Goal: Task Accomplishment & Management: Manage account settings

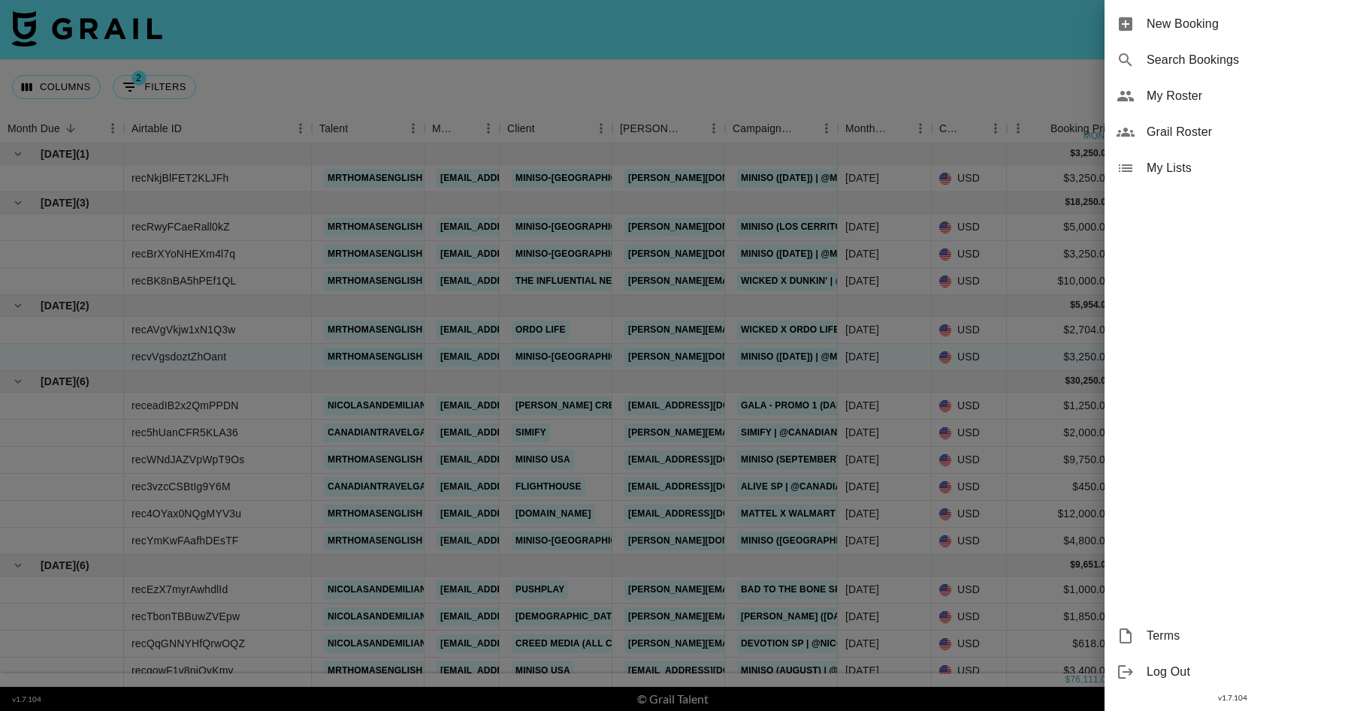
click at [1177, 101] on span "My Roster" at bounding box center [1246, 96] width 201 height 18
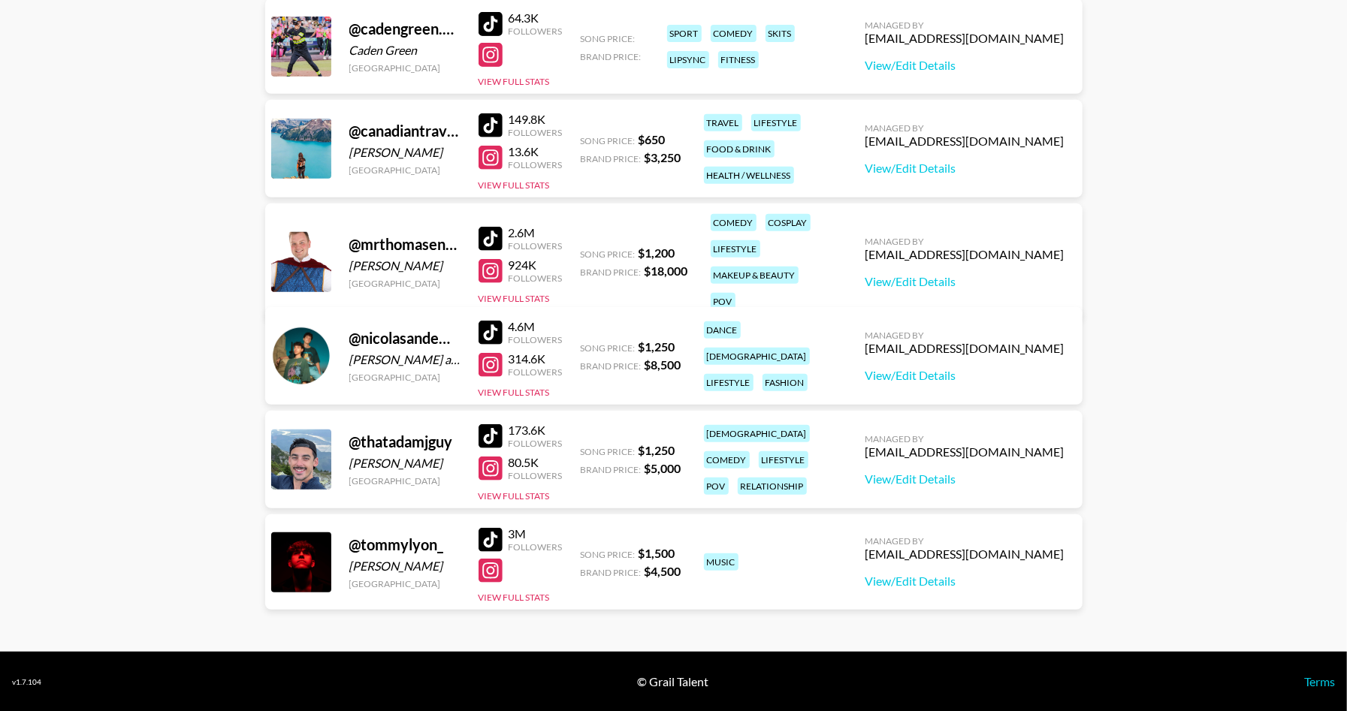
scroll to position [124, 0]
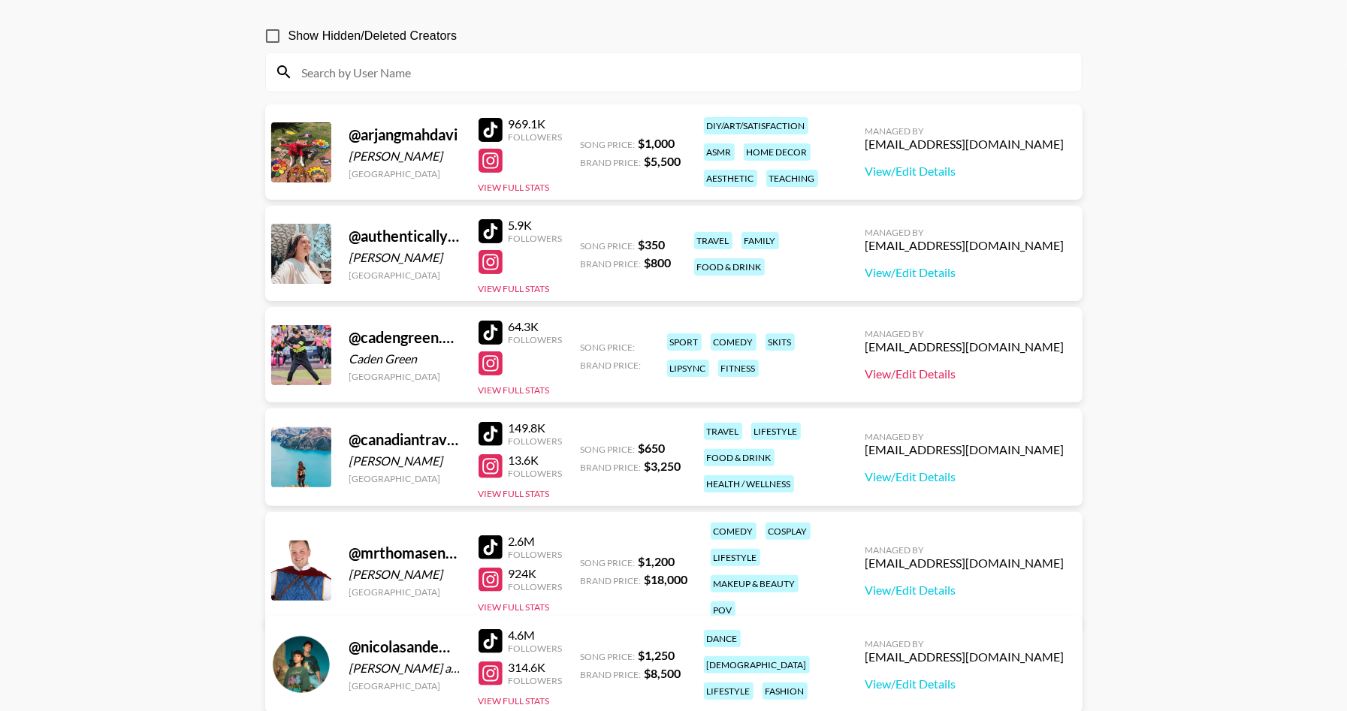
click at [972, 376] on link "View/Edit Details" at bounding box center [964, 374] width 199 height 15
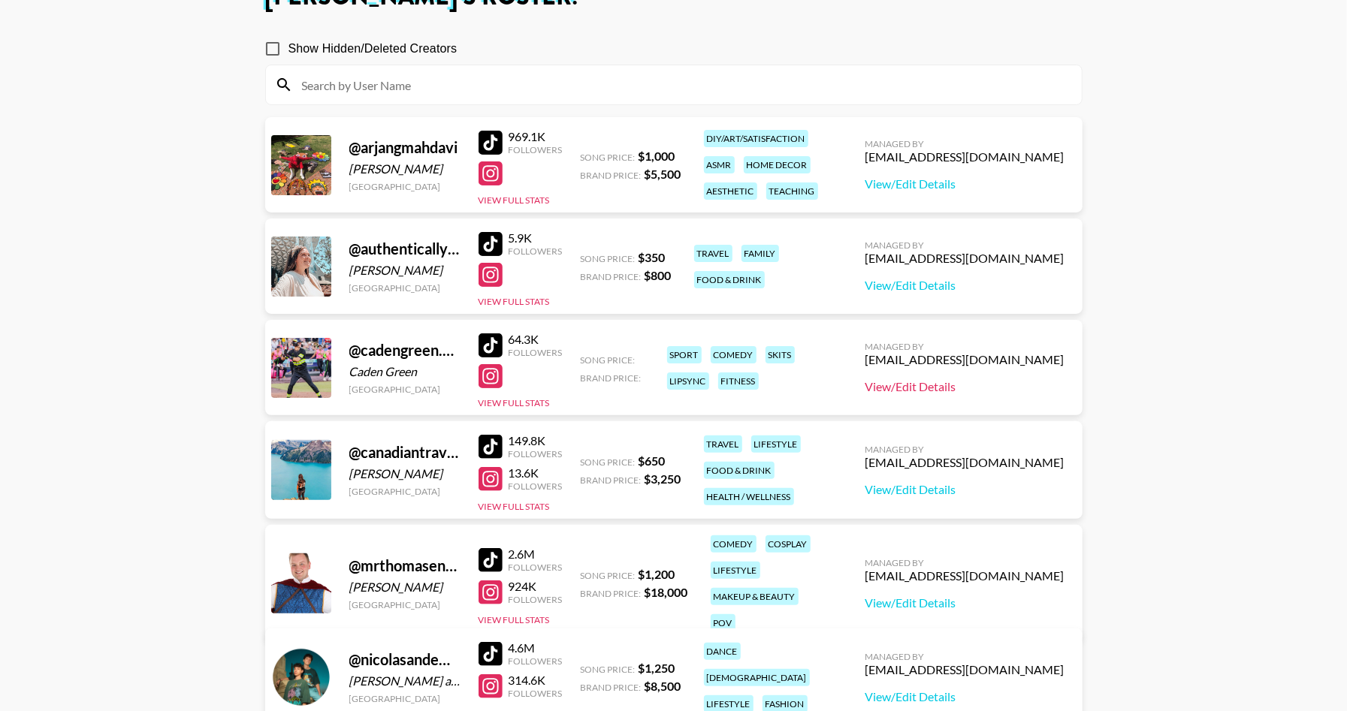
scroll to position [64, 0]
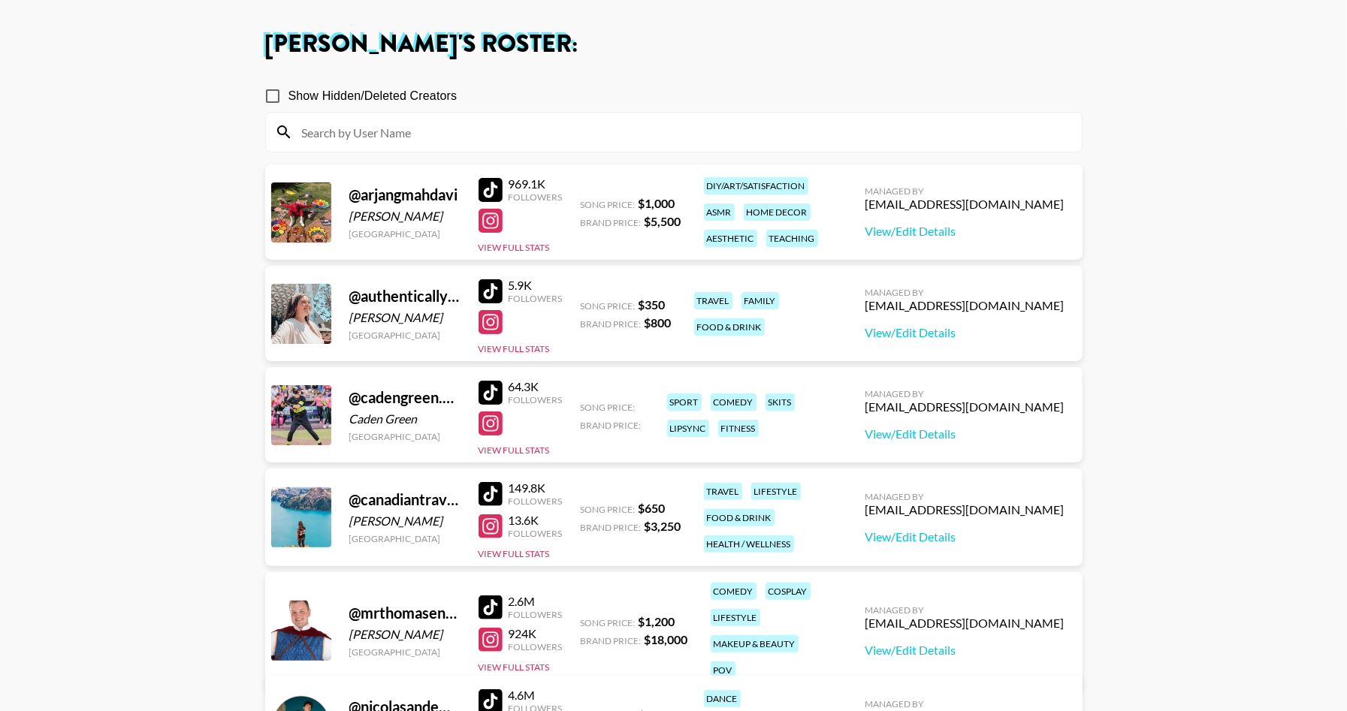
click at [274, 95] on input "Show Hidden/Deleted Creators" at bounding box center [273, 96] width 32 height 32
checkbox input "true"
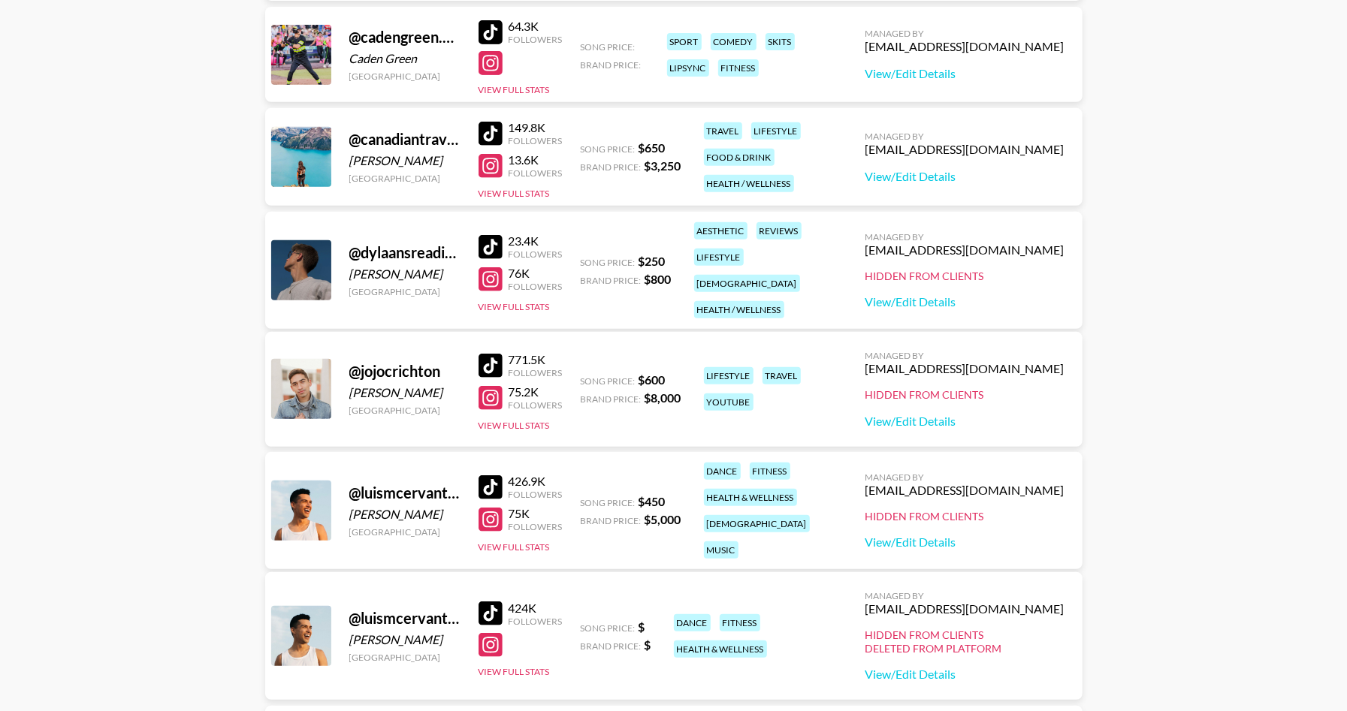
scroll to position [443, 0]
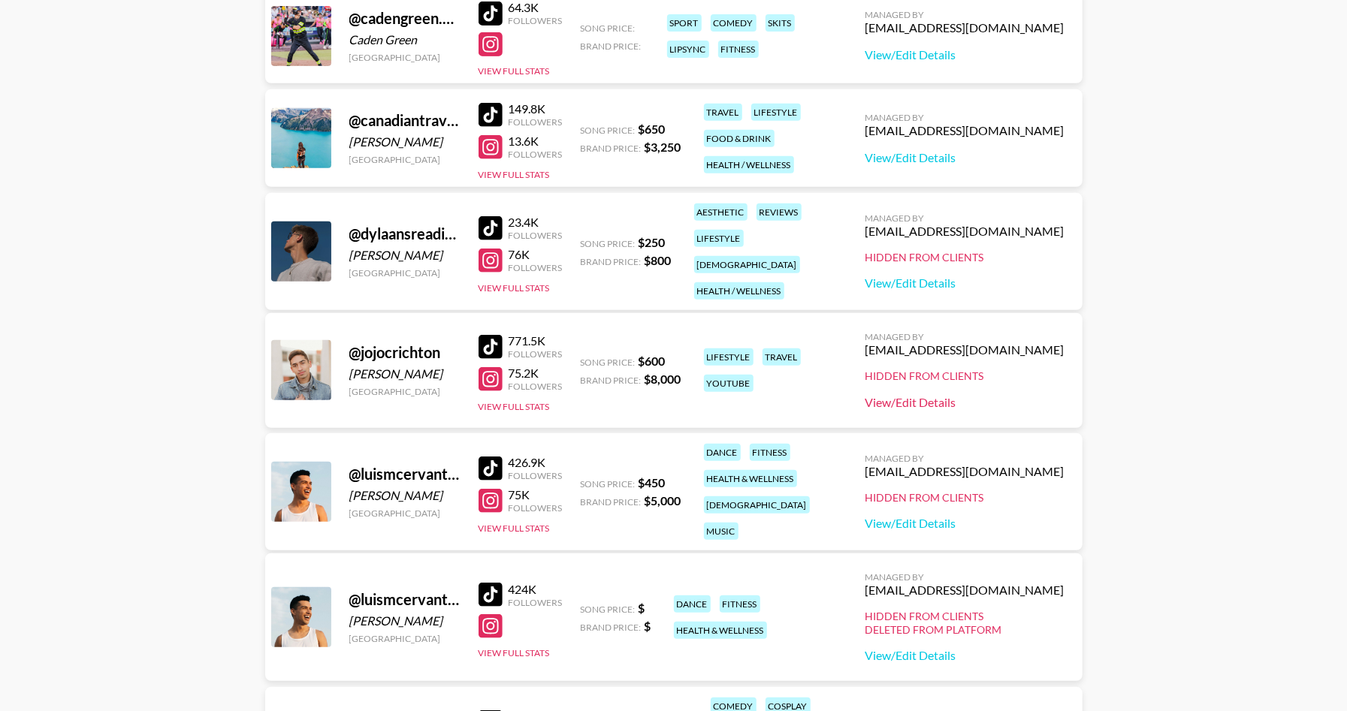
click at [990, 400] on link "View/Edit Details" at bounding box center [964, 402] width 199 height 15
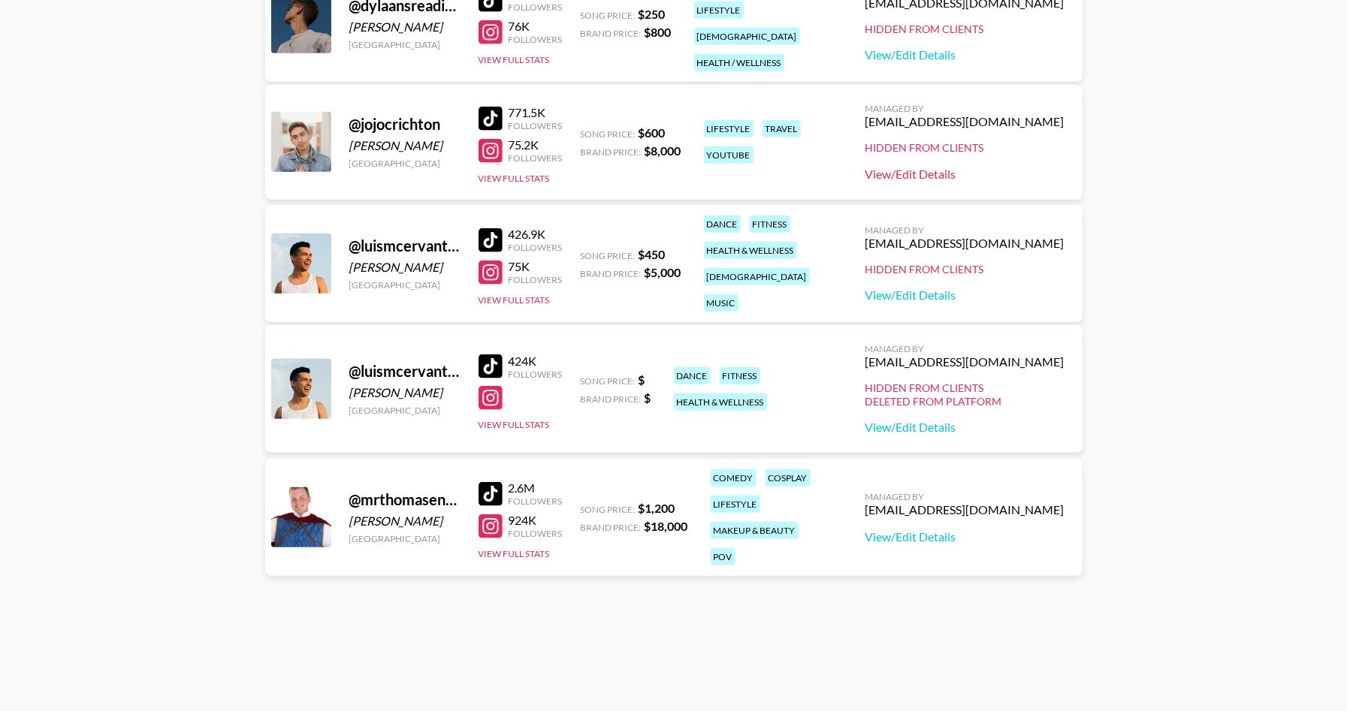
scroll to position [685, 0]
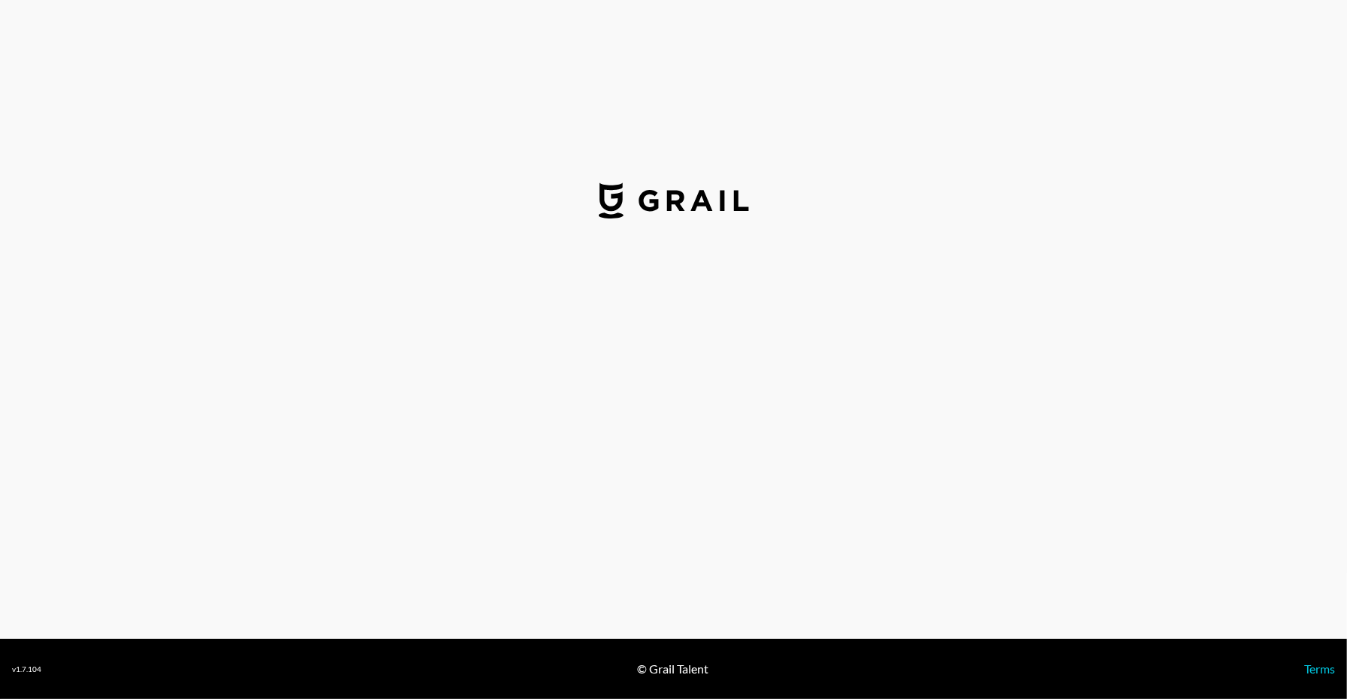
select select "USD"
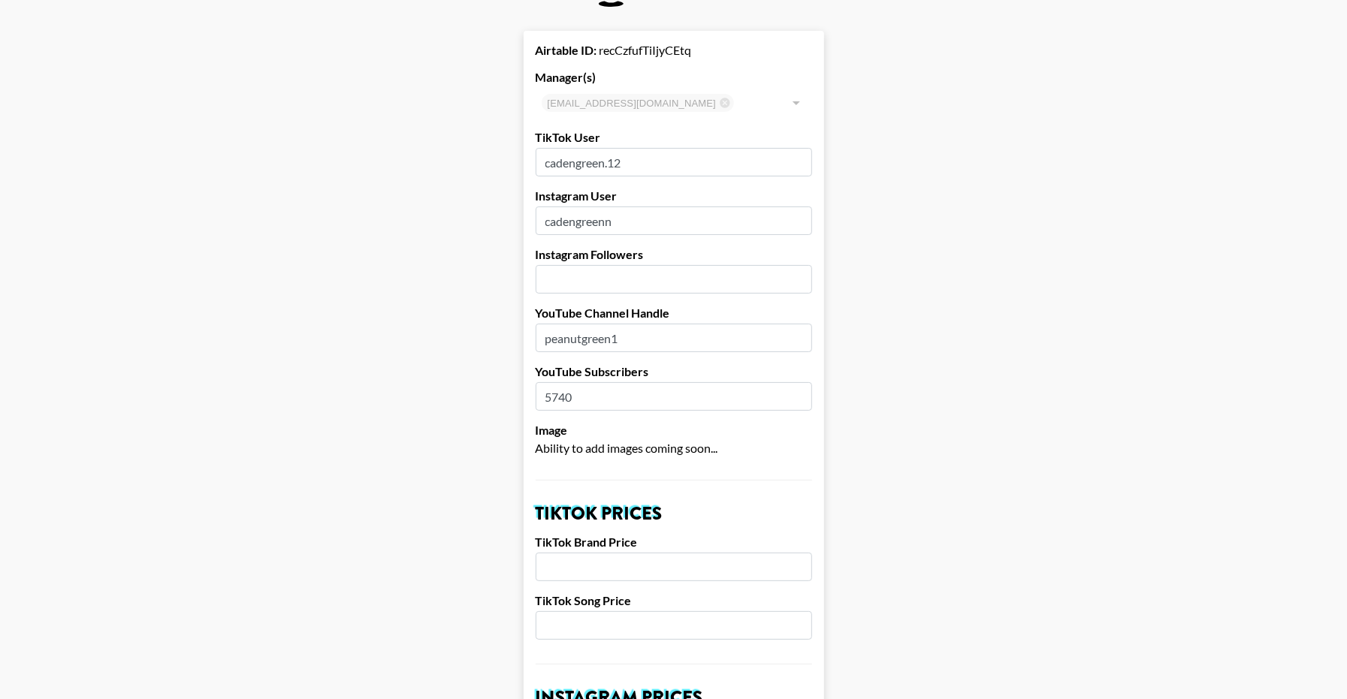
scroll to position [311, 0]
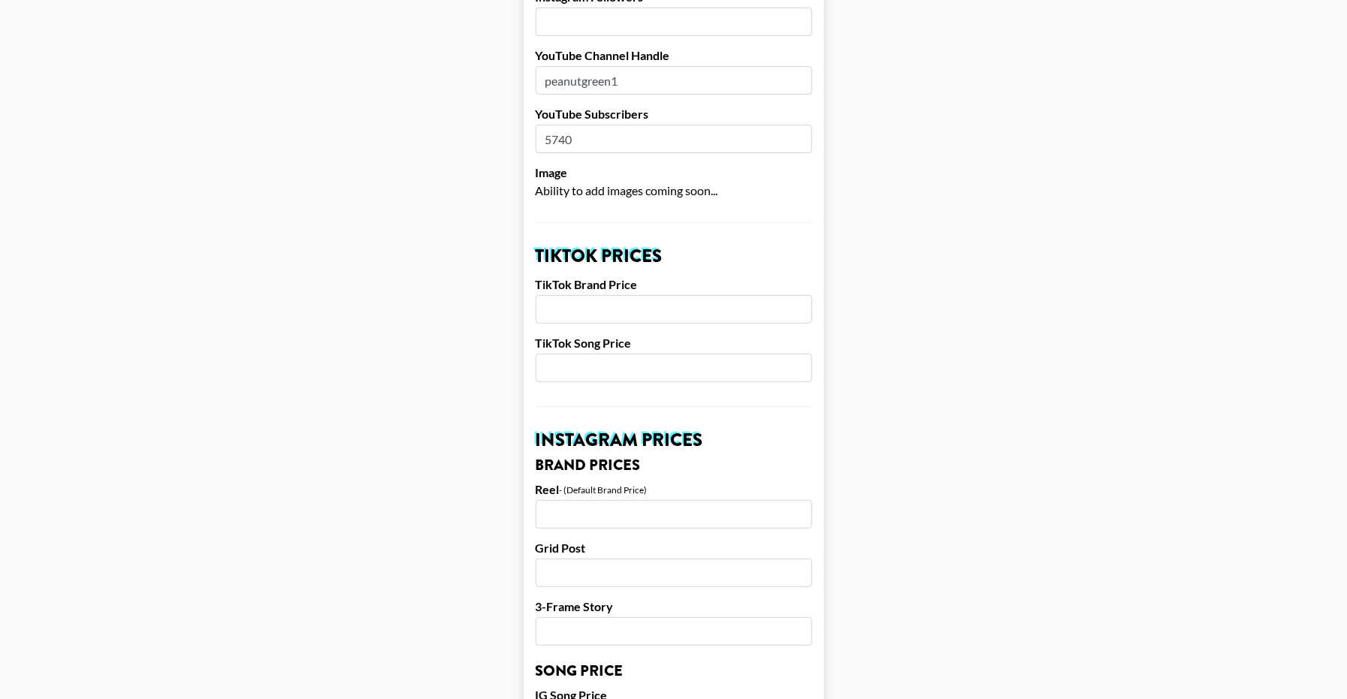
click at [589, 309] on input "number" at bounding box center [674, 309] width 276 height 29
type input "6500"
type input "1500"
type input "6500"
type input "5000"
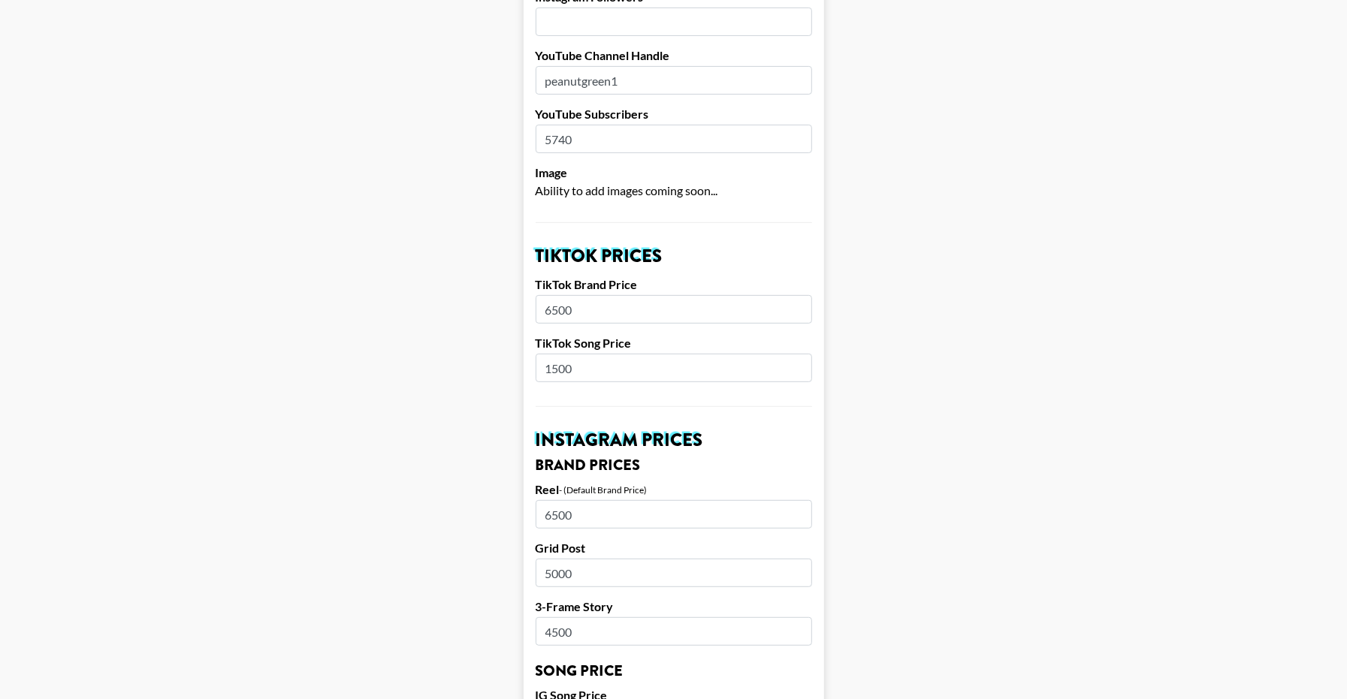
type input "4500"
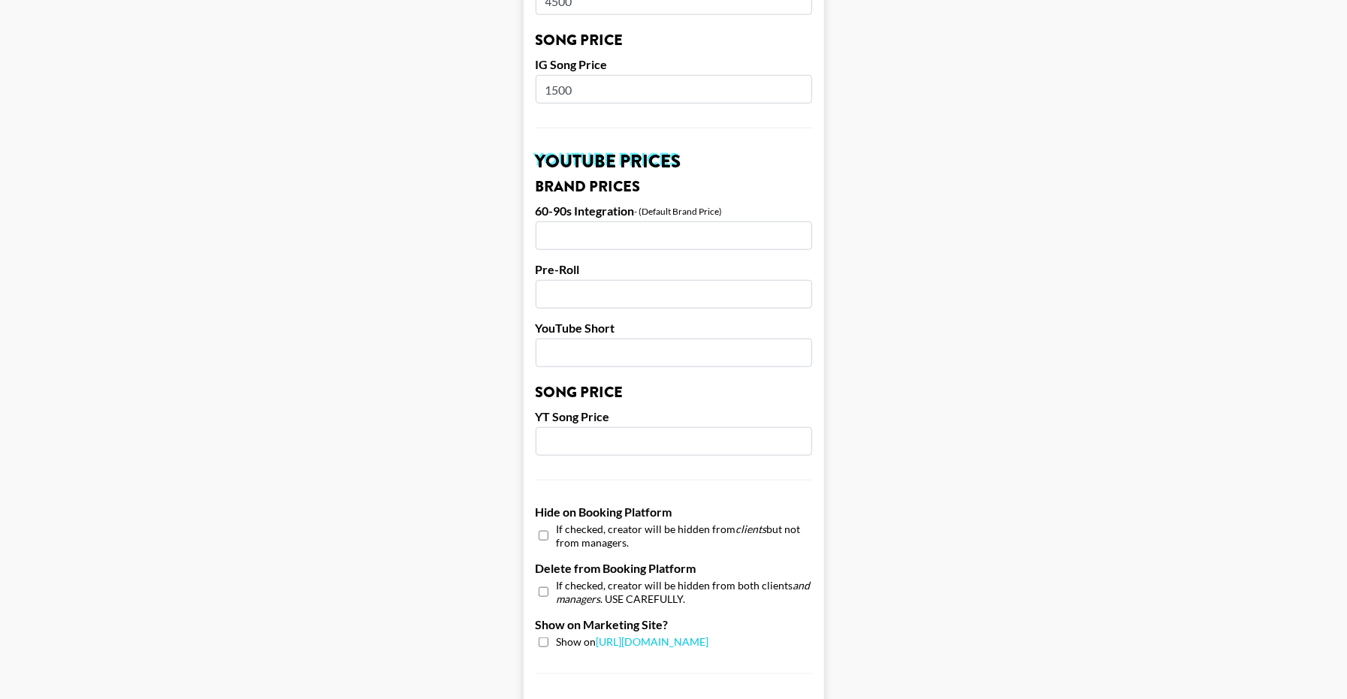
scroll to position [961, 0]
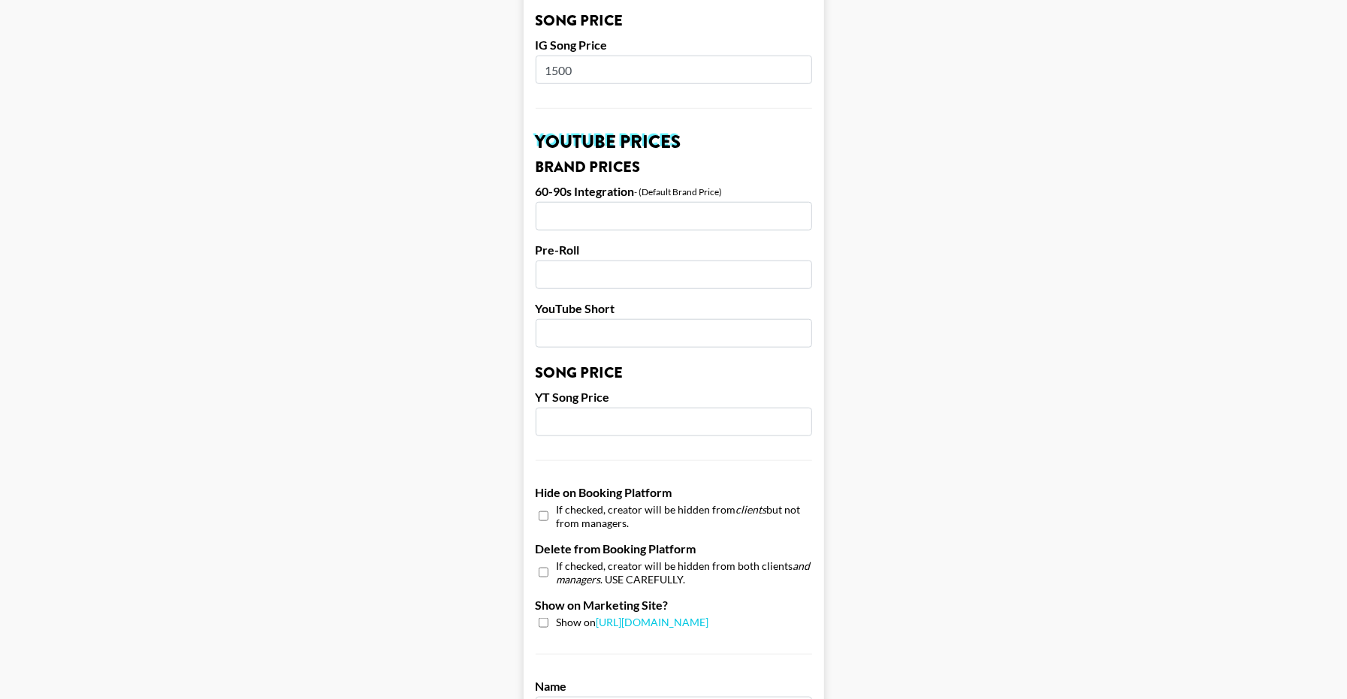
type input "1500"
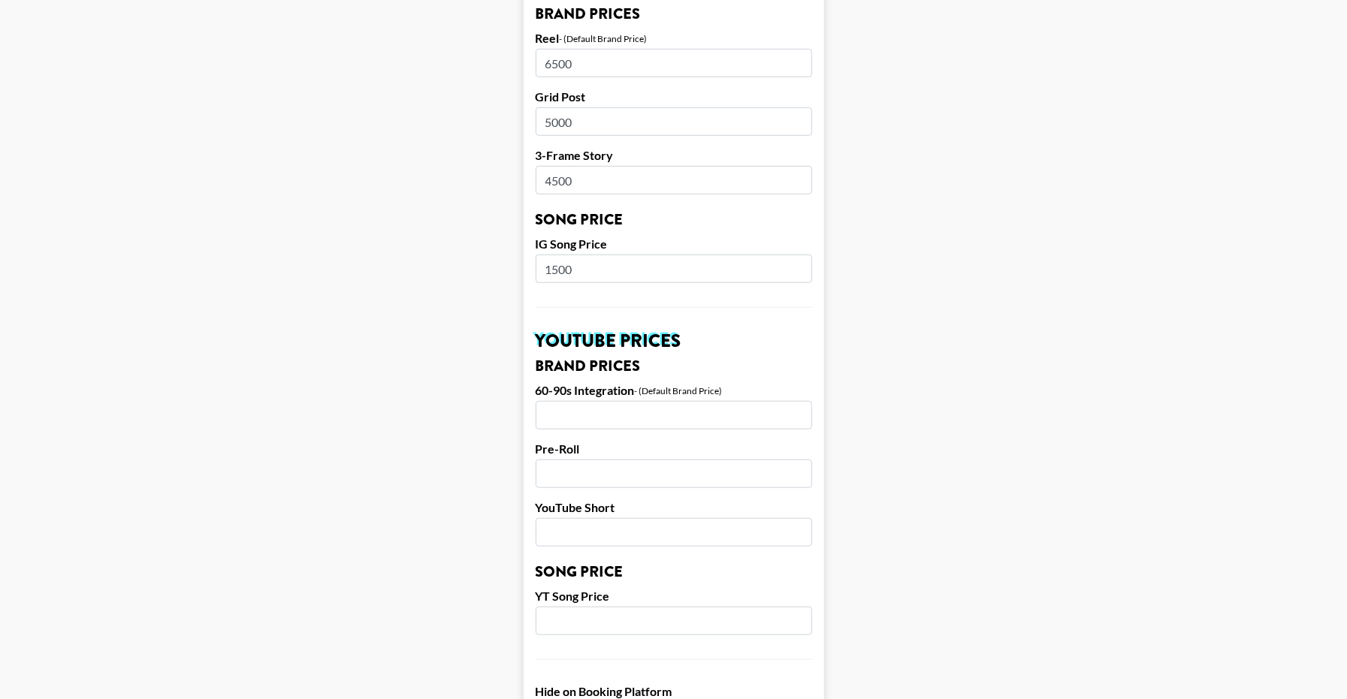
scroll to position [760, 0]
type input "5"
type input "4500"
type input "3000"
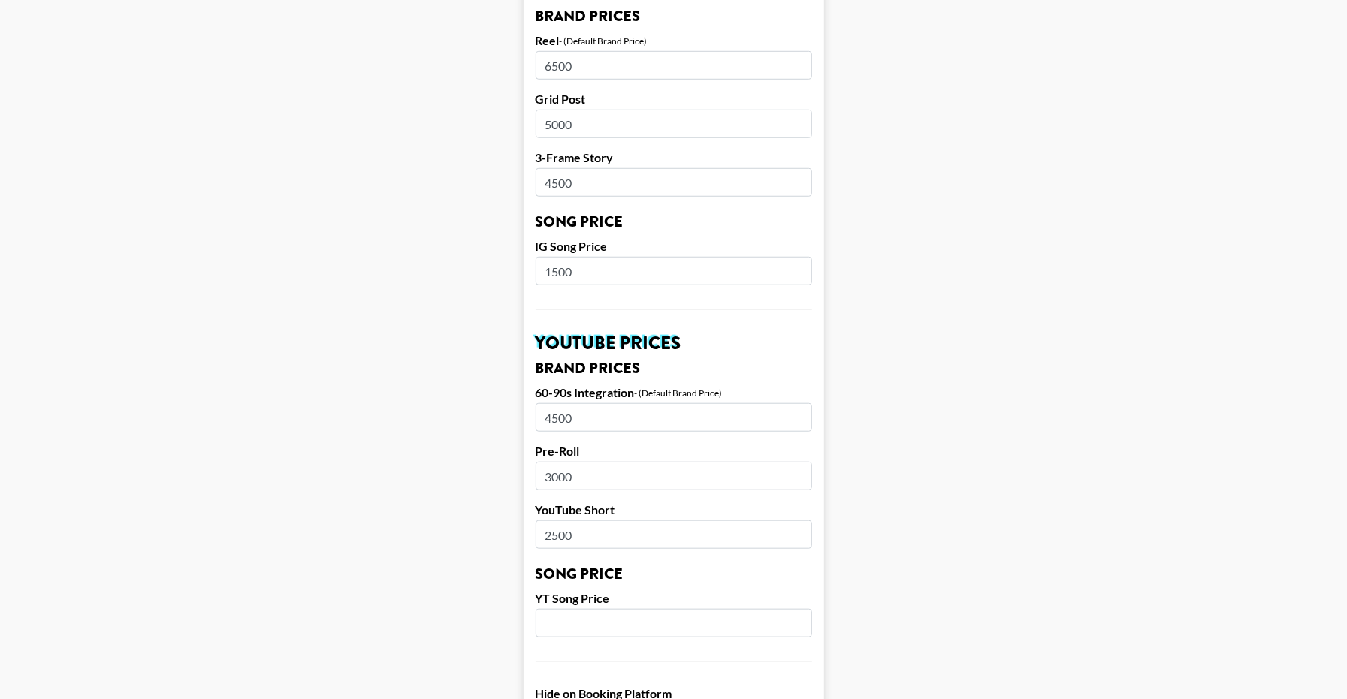
type input "2500"
type input "1500"
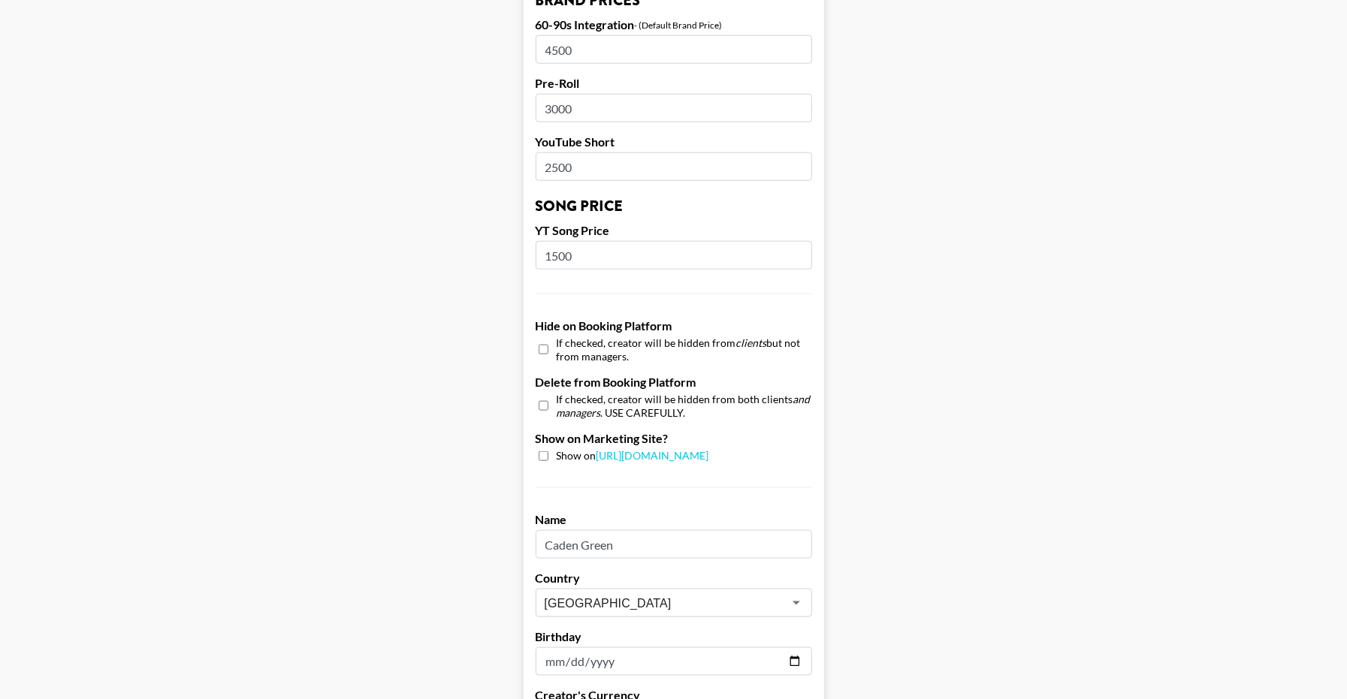
click at [548, 457] on input "checkbox" at bounding box center [544, 456] width 10 height 10
checkbox input "true"
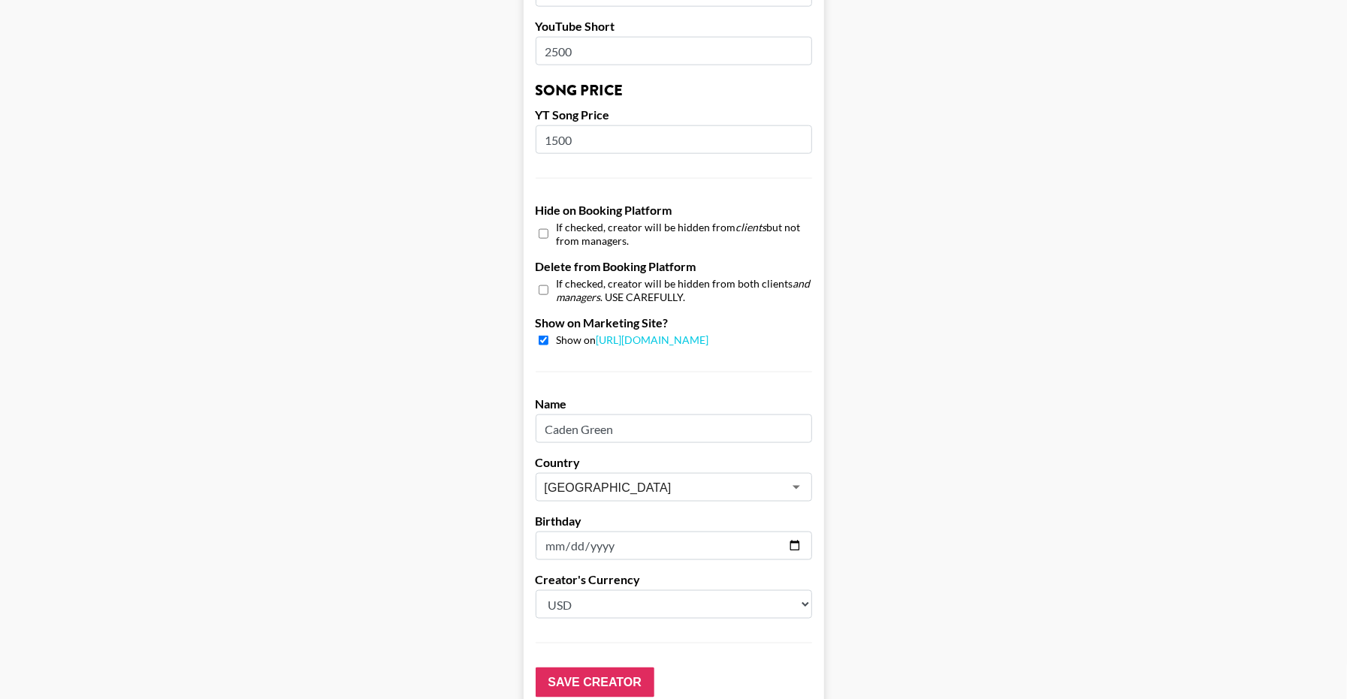
scroll to position [1248, 0]
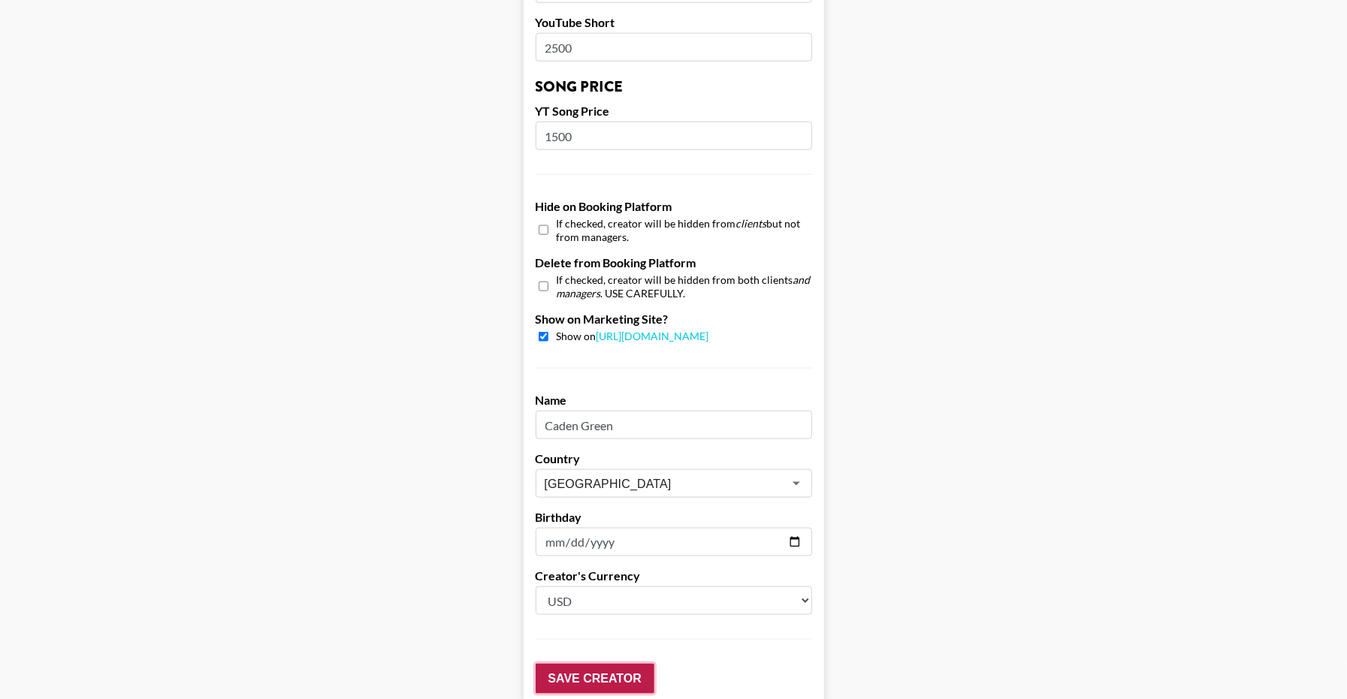
click at [589, 680] on input "Save Creator" at bounding box center [595, 679] width 119 height 30
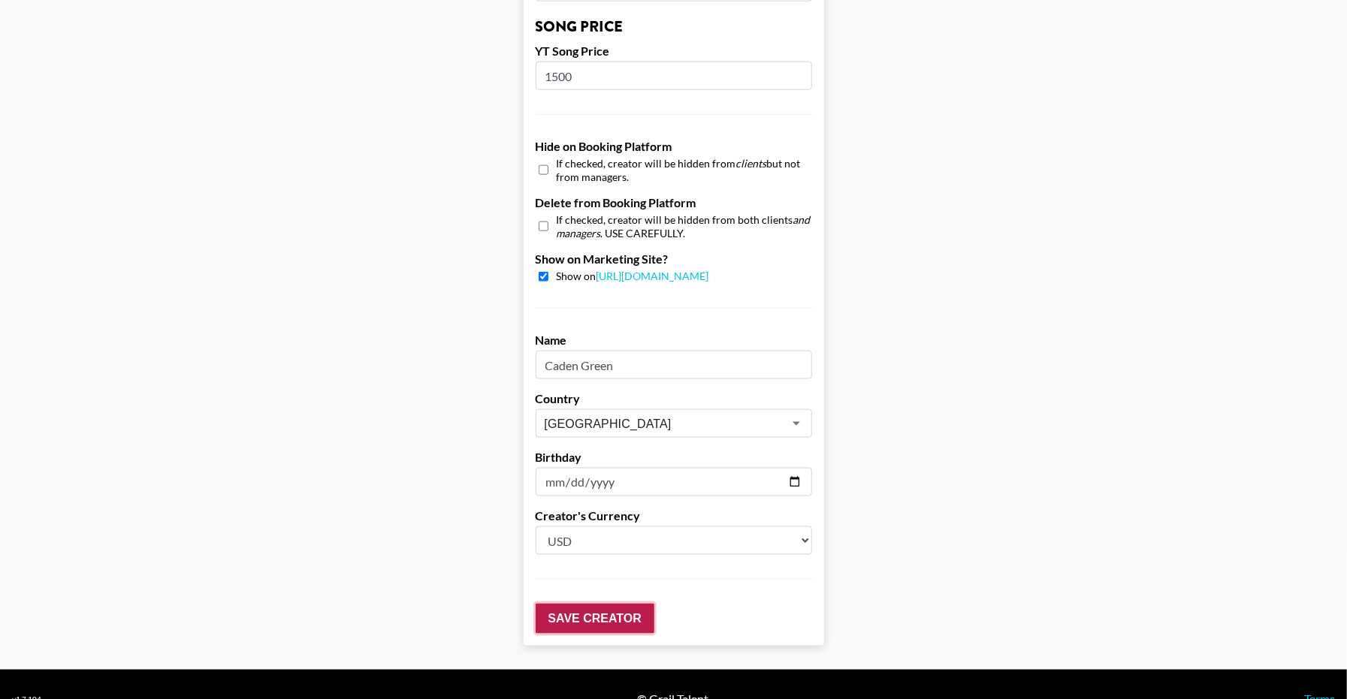
scroll to position [1386, 0]
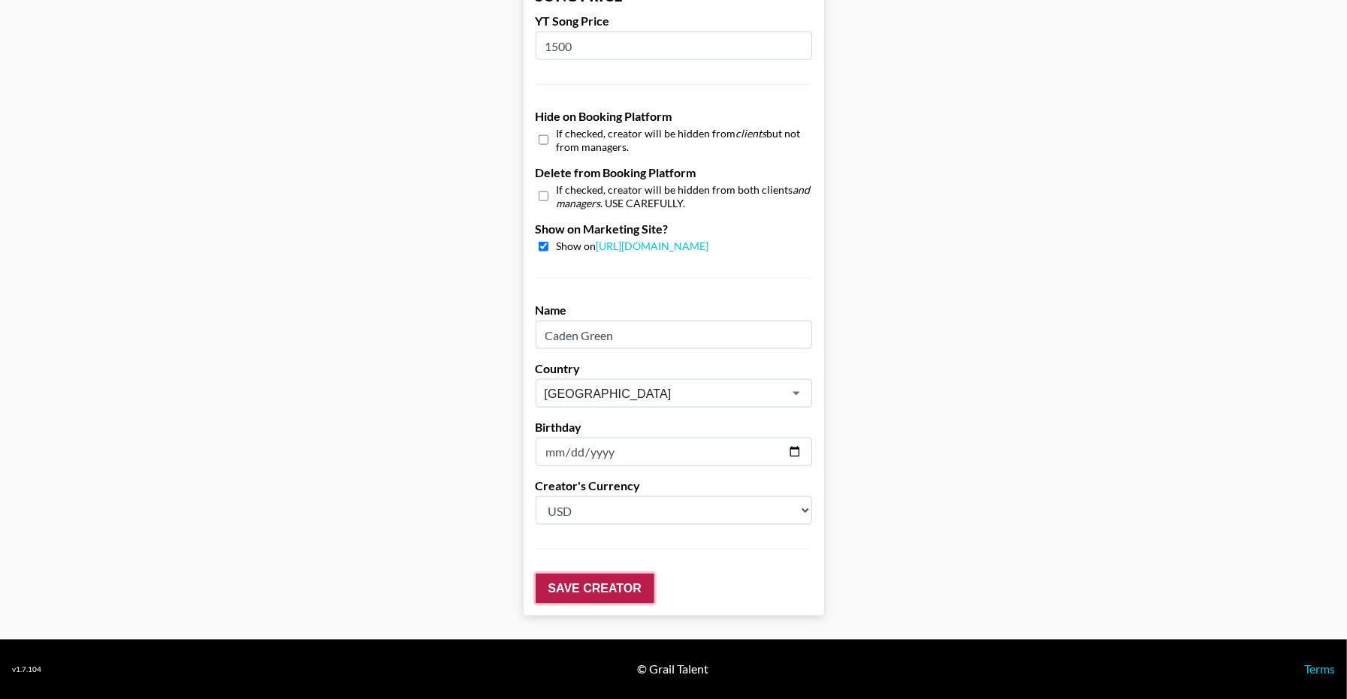
click at [599, 594] on input "Save Creator" at bounding box center [595, 589] width 119 height 30
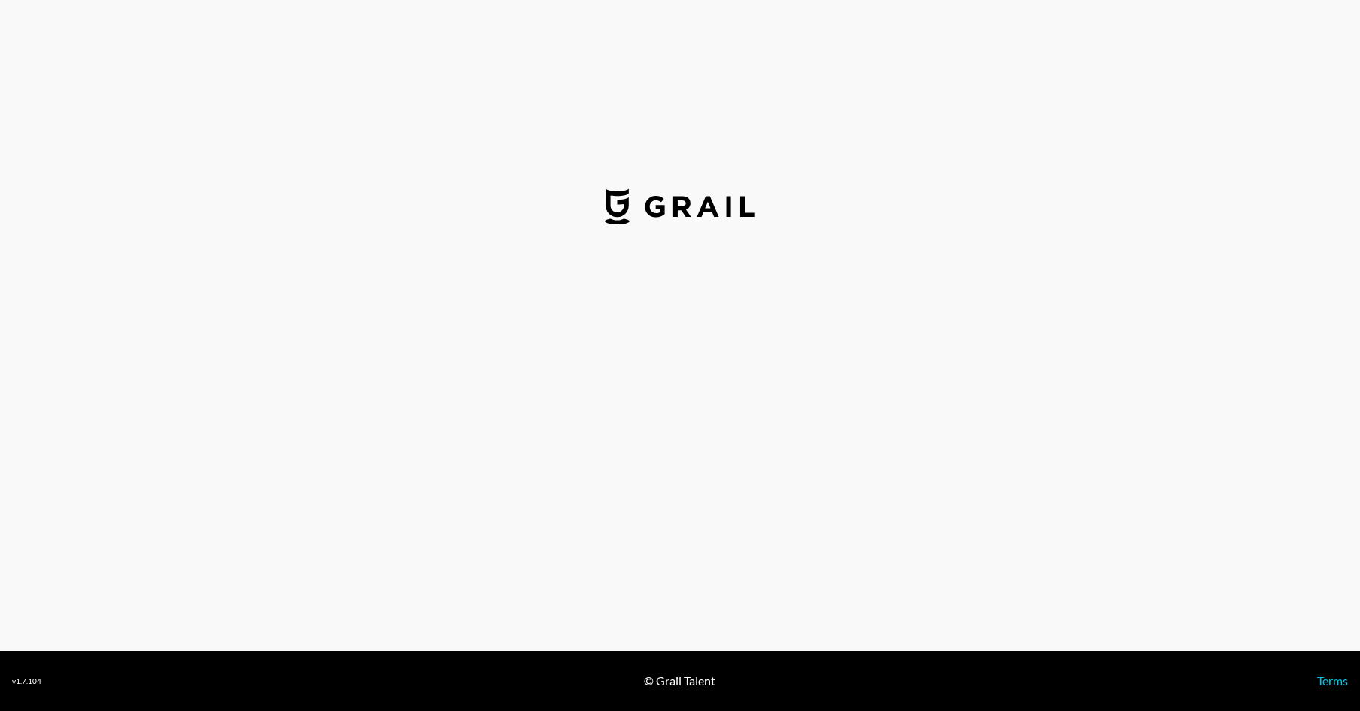
select select "USD"
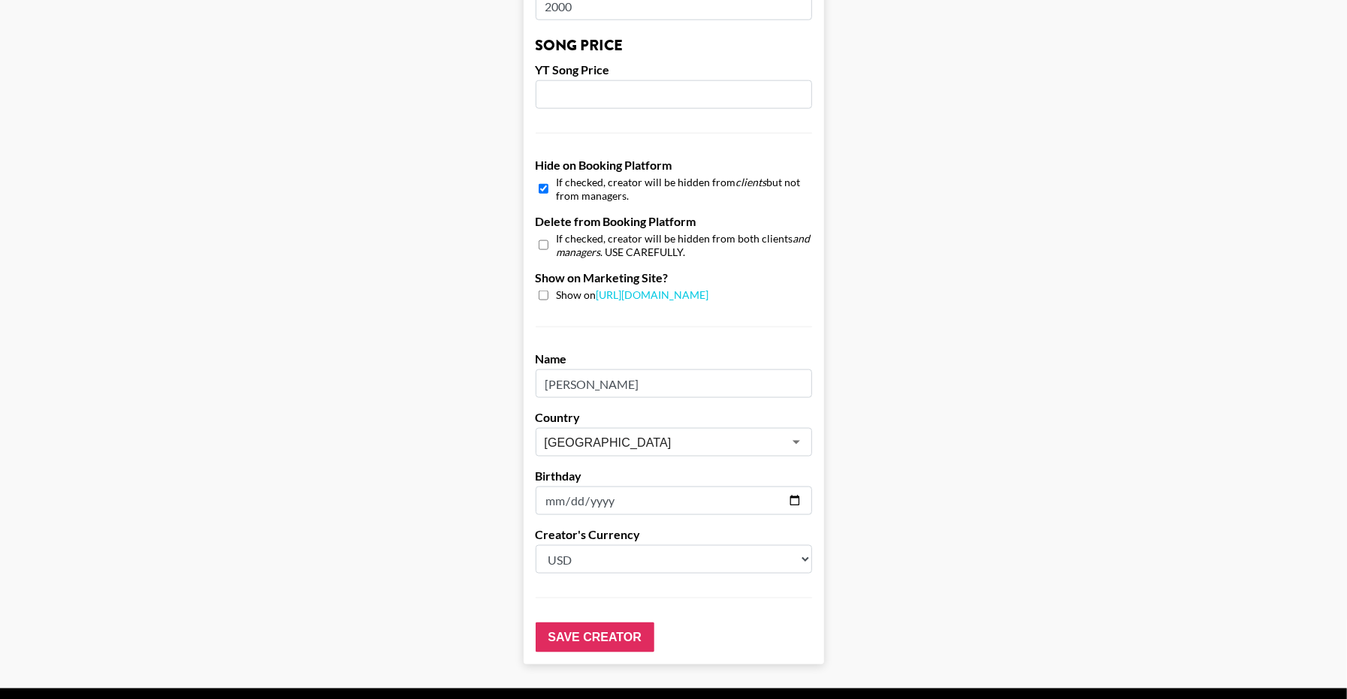
scroll to position [1294, 0]
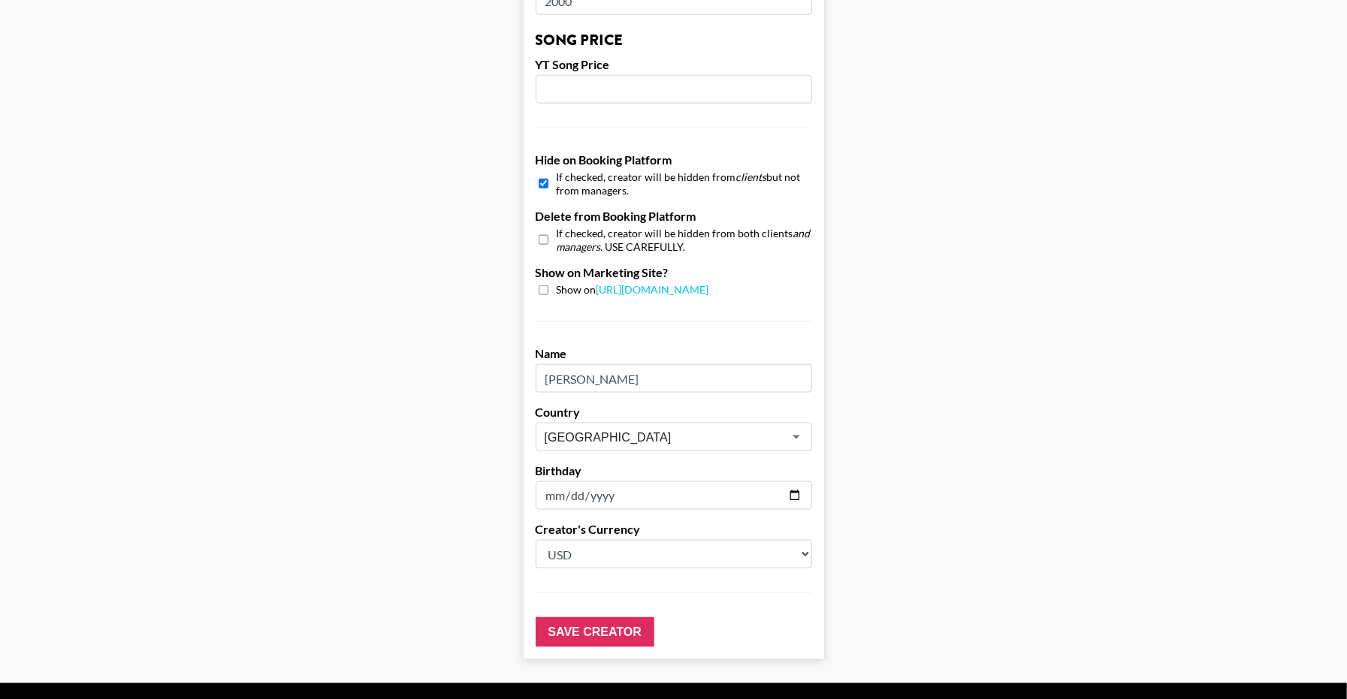
click at [548, 289] on input "checkbox" at bounding box center [544, 290] width 10 height 10
checkbox input "true"
click at [548, 184] on input "checkbox" at bounding box center [544, 184] width 10 height 22
checkbox input "false"
click at [614, 629] on input "Save Creator" at bounding box center [595, 632] width 119 height 30
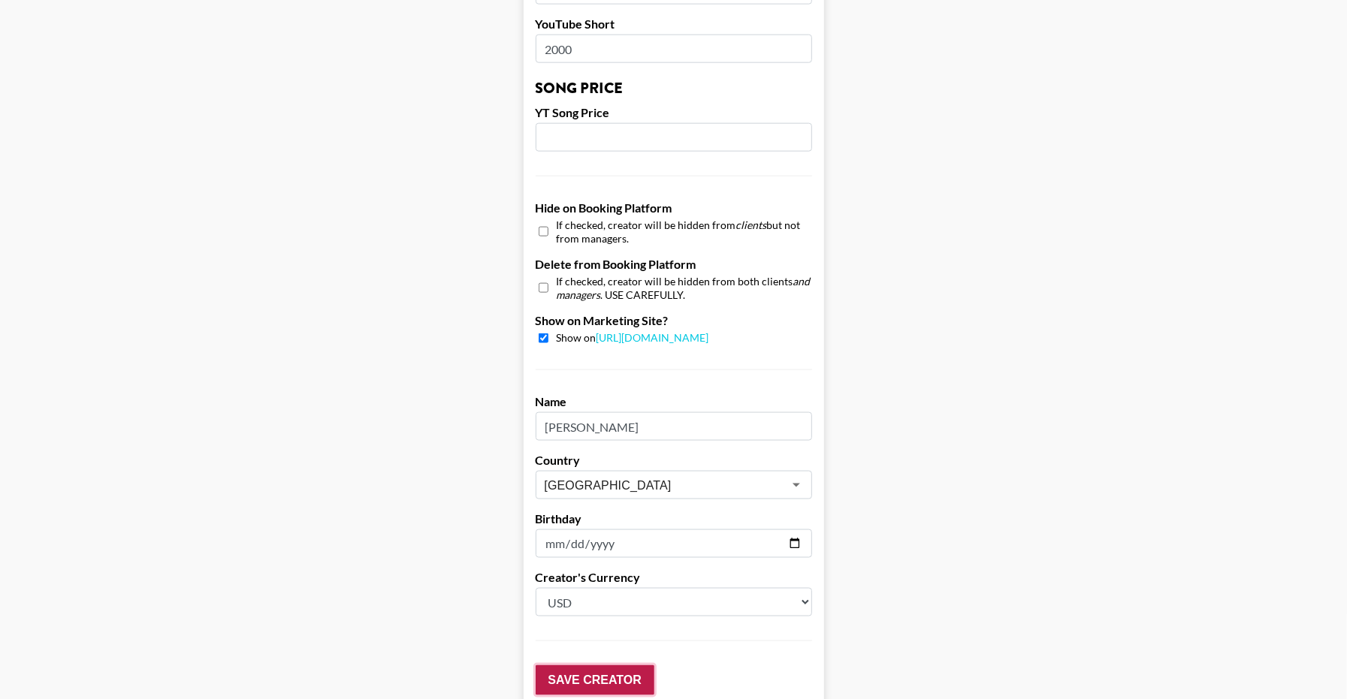
scroll to position [1342, 0]
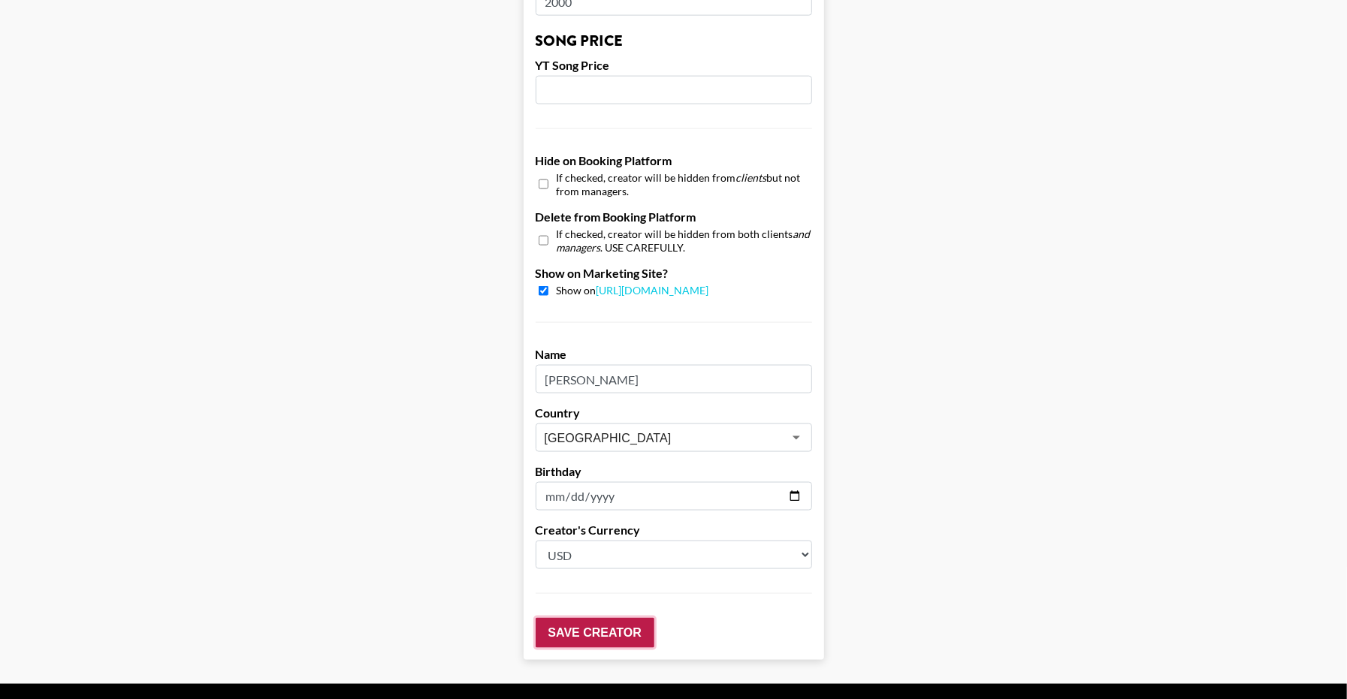
click at [614, 630] on input "Save Creator" at bounding box center [595, 633] width 119 height 30
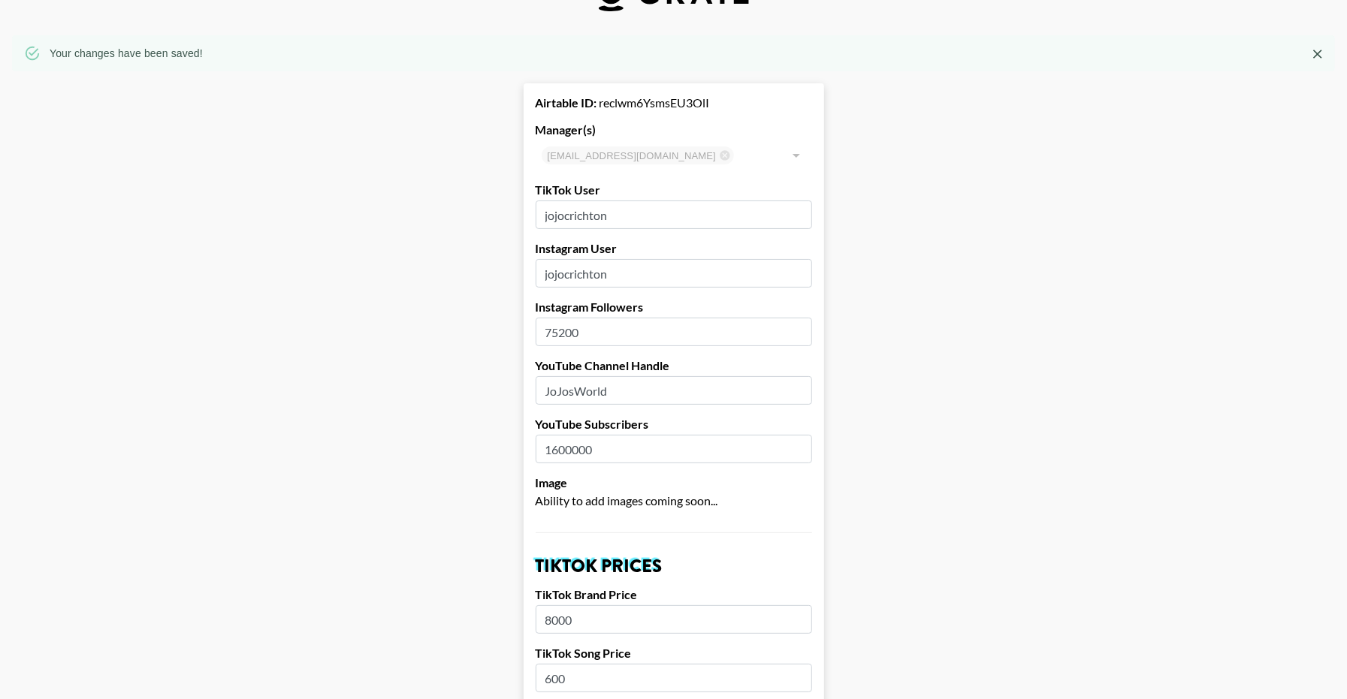
scroll to position [0, 1]
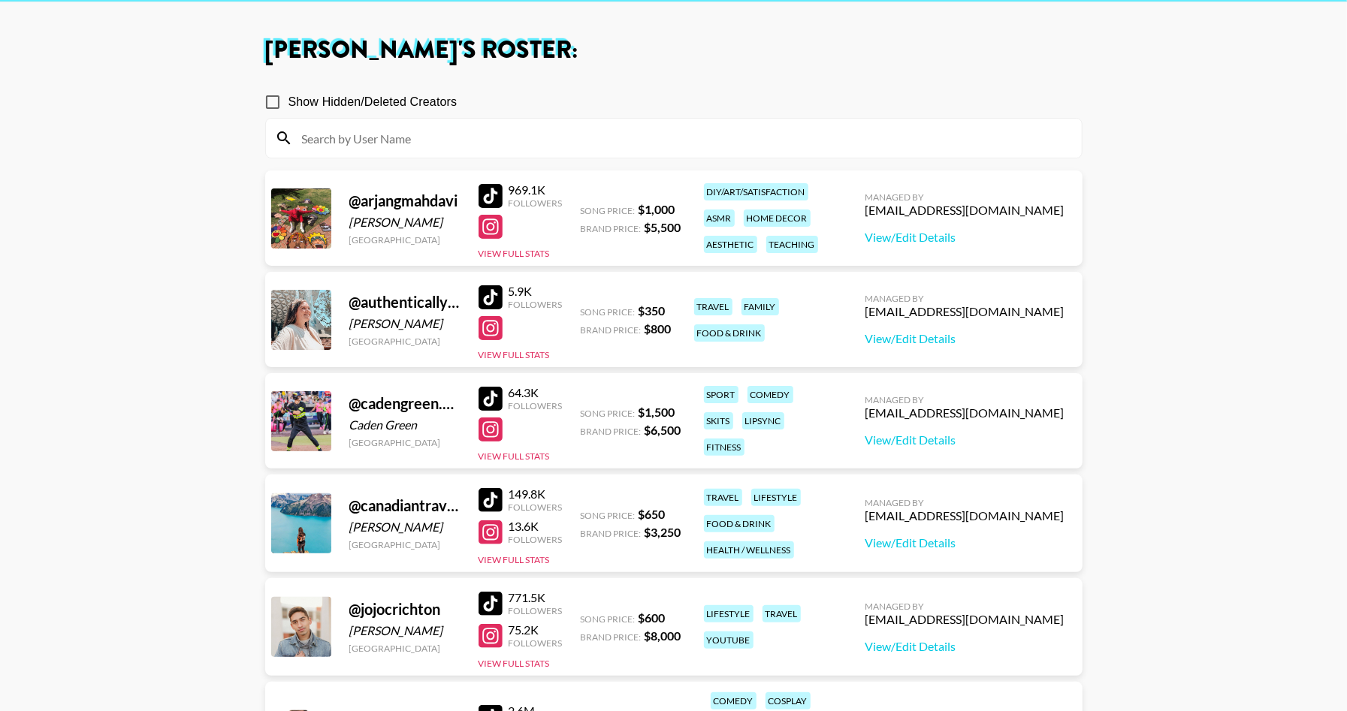
scroll to position [30, 0]
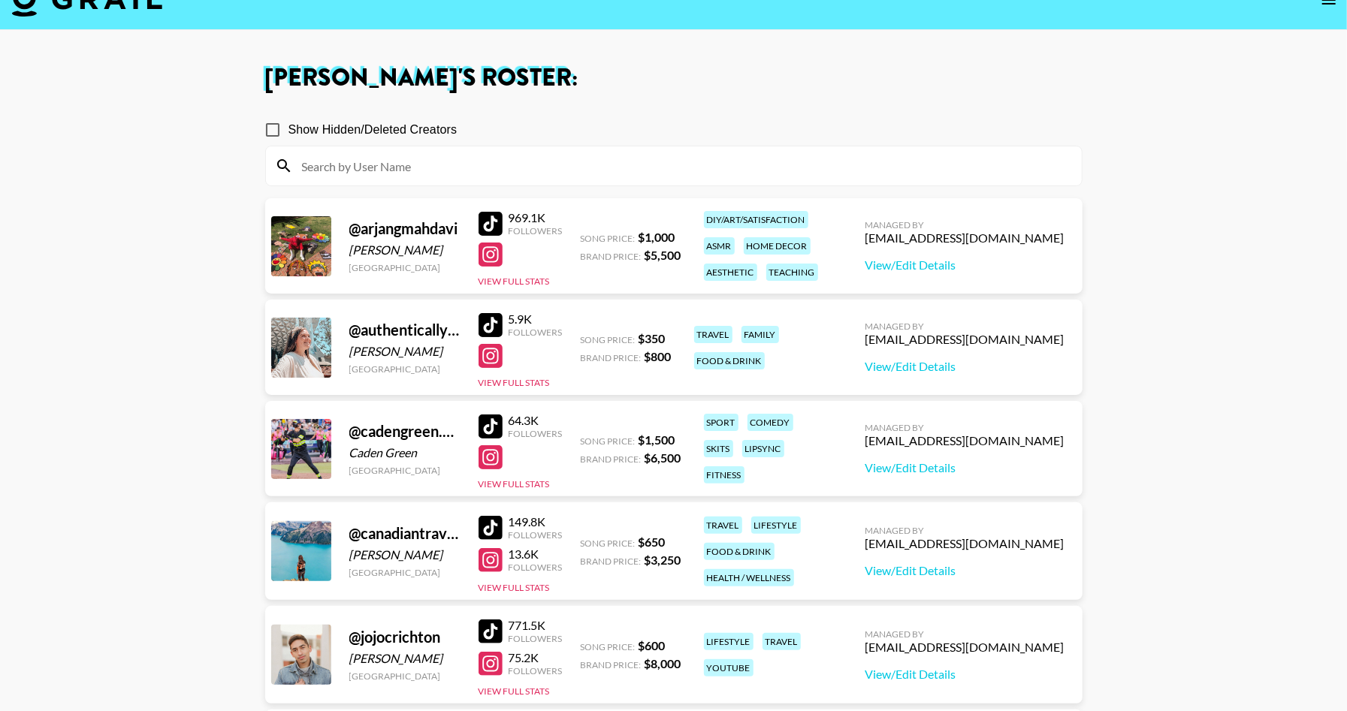
click at [276, 130] on input "Show Hidden/Deleted Creators" at bounding box center [273, 130] width 32 height 32
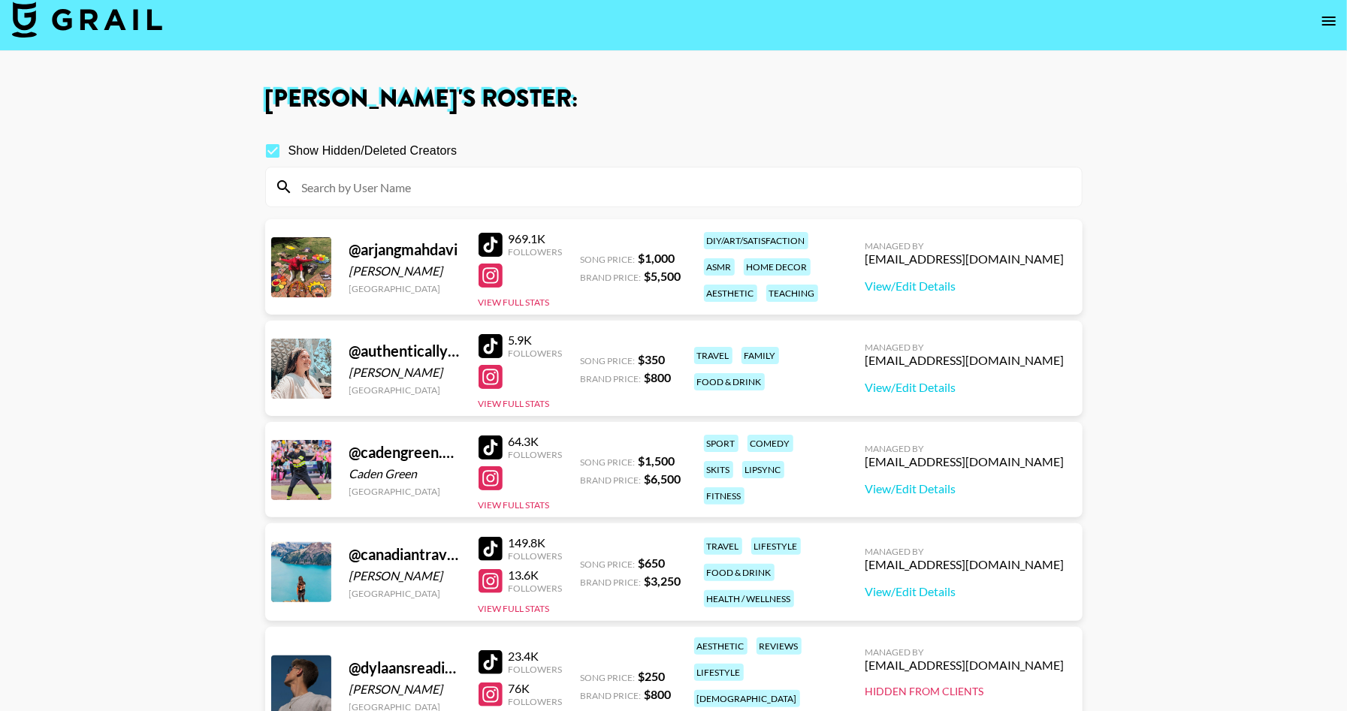
scroll to position [0, 0]
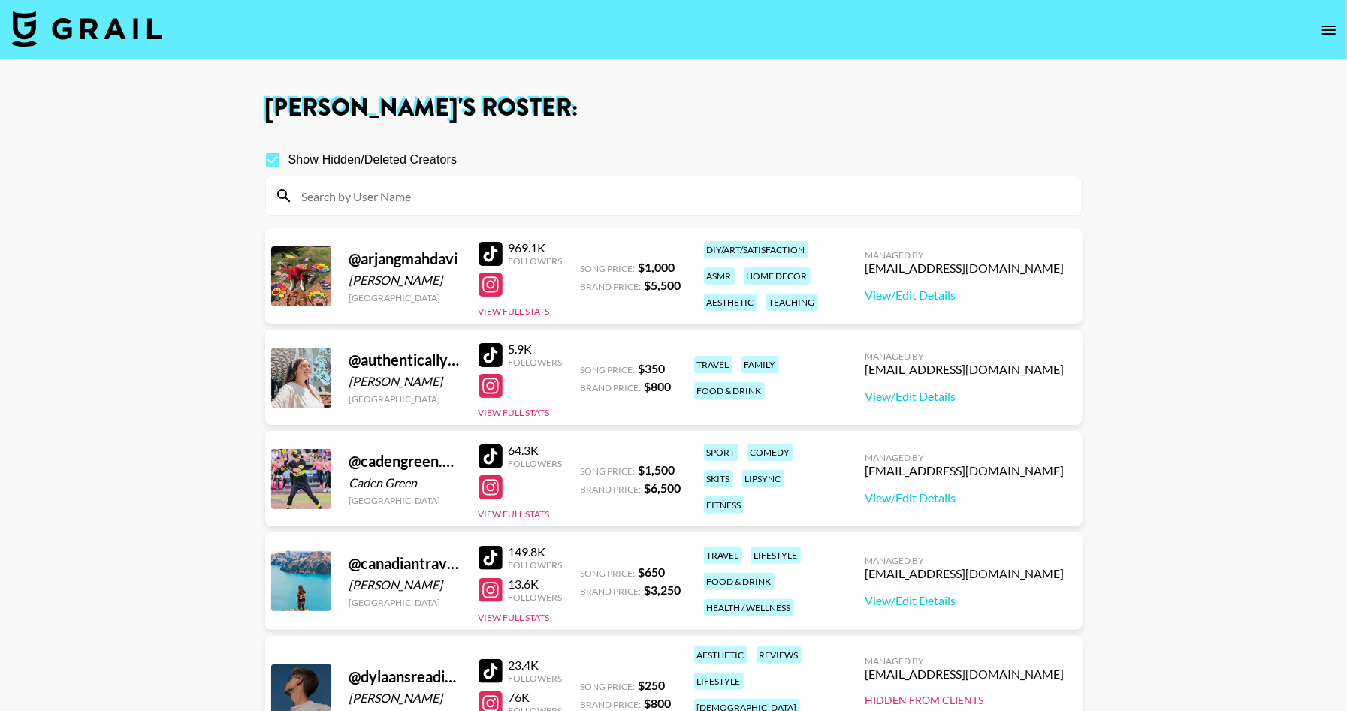
click at [272, 161] on input "Show Hidden/Deleted Creators" at bounding box center [273, 160] width 32 height 32
checkbox input "false"
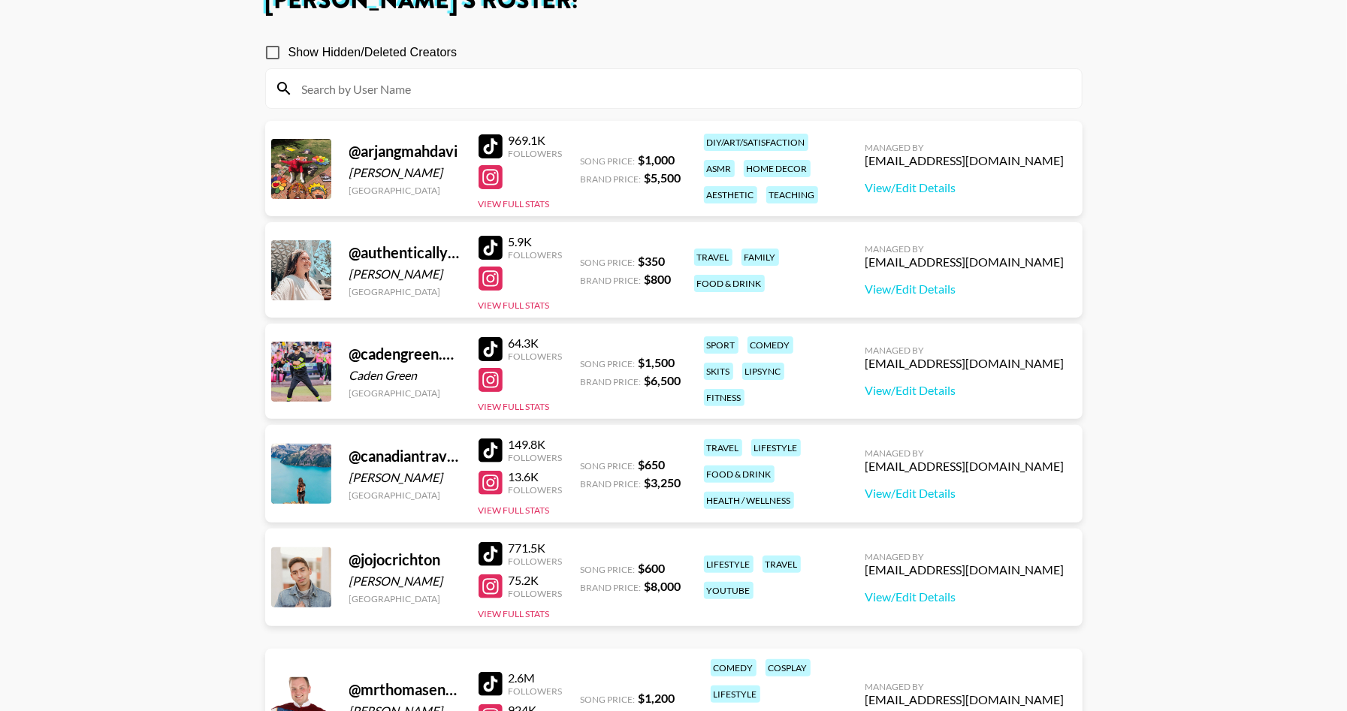
scroll to position [184, 0]
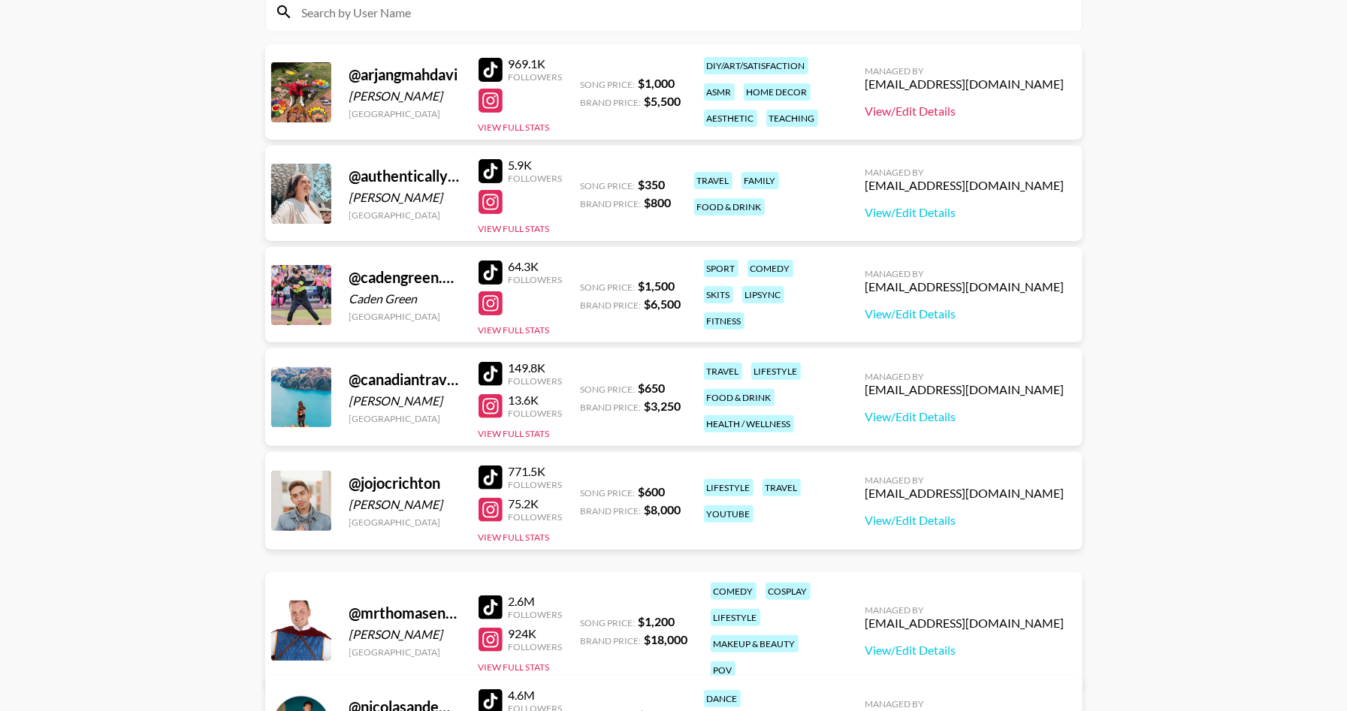
click at [971, 110] on link "View/Edit Details" at bounding box center [964, 111] width 199 height 15
click at [1001, 422] on link "View/Edit Details" at bounding box center [964, 416] width 199 height 15
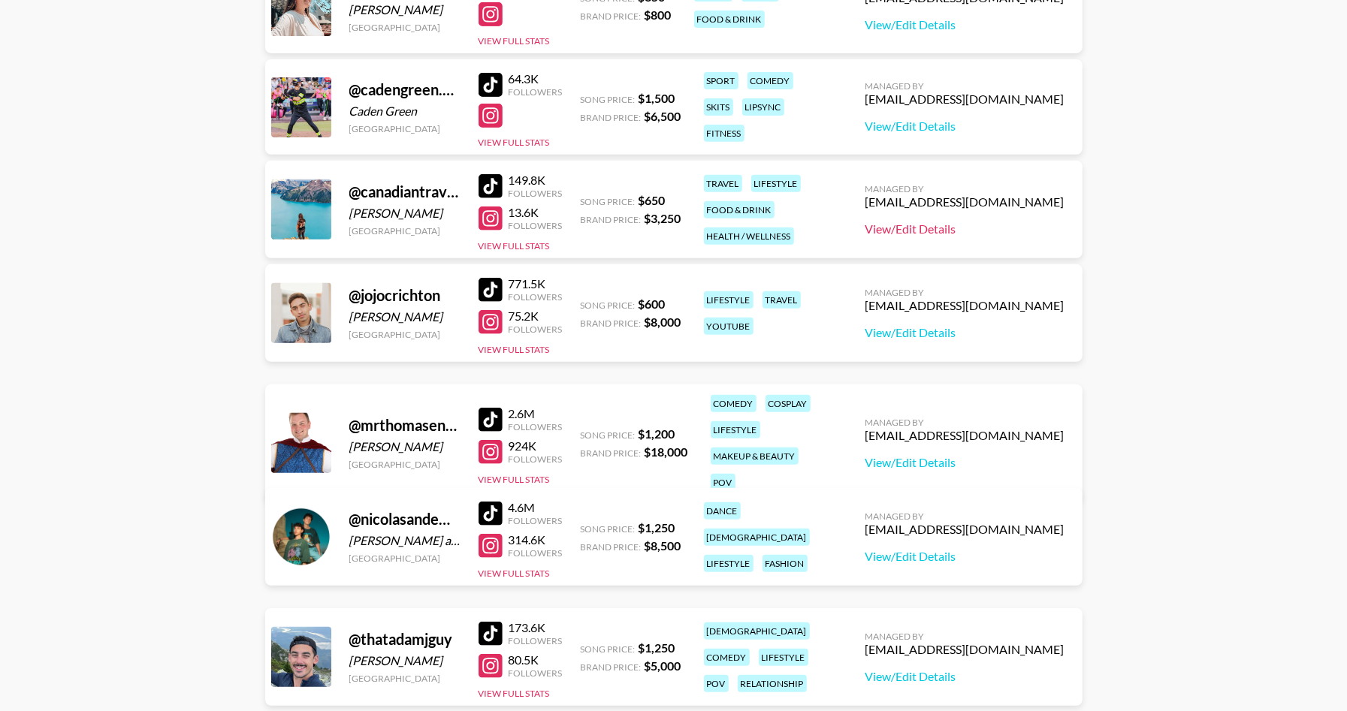
scroll to position [430, 0]
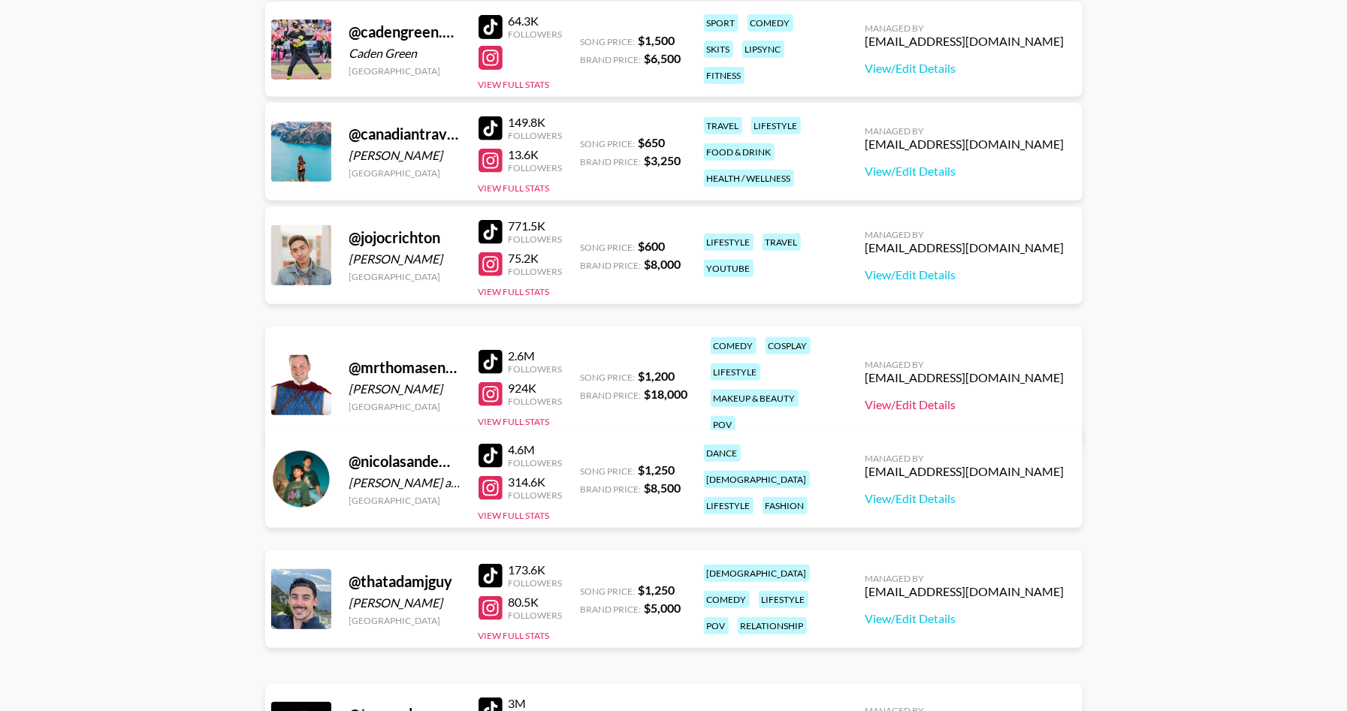
click at [985, 397] on link "View/Edit Details" at bounding box center [964, 404] width 199 height 15
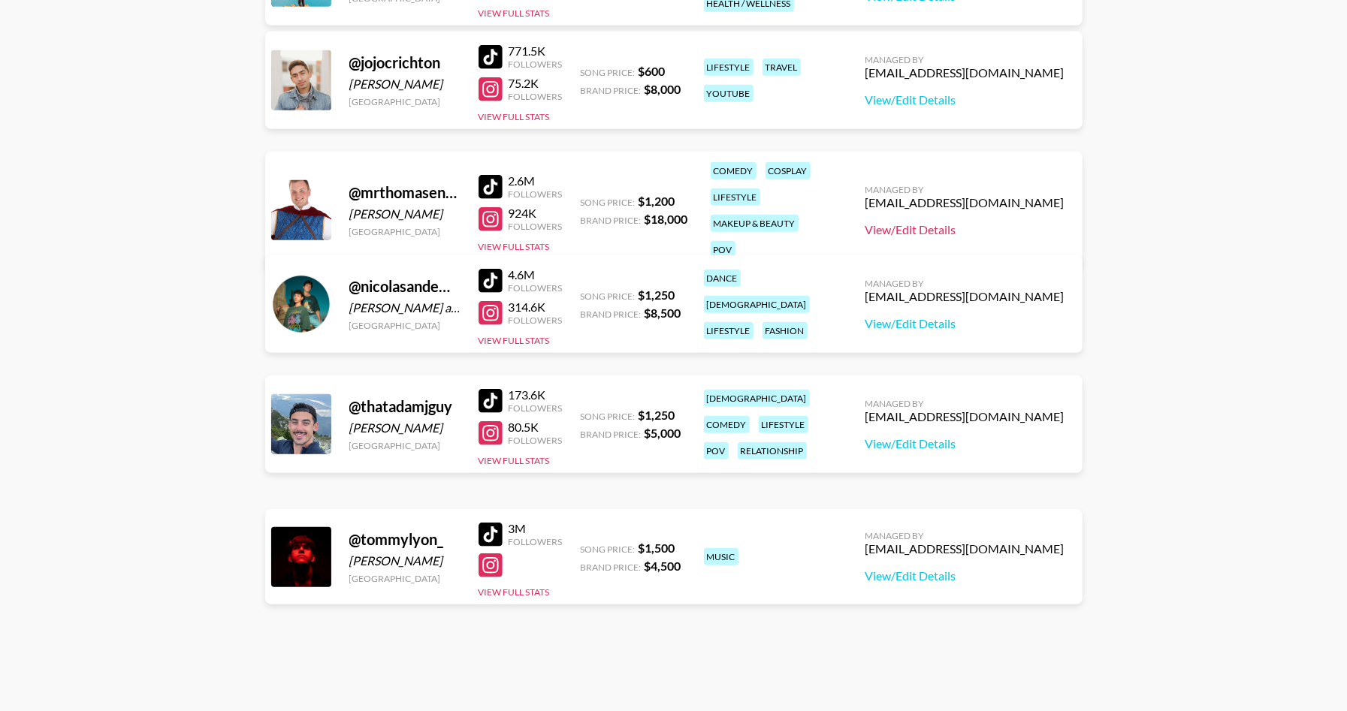
scroll to position [606, 0]
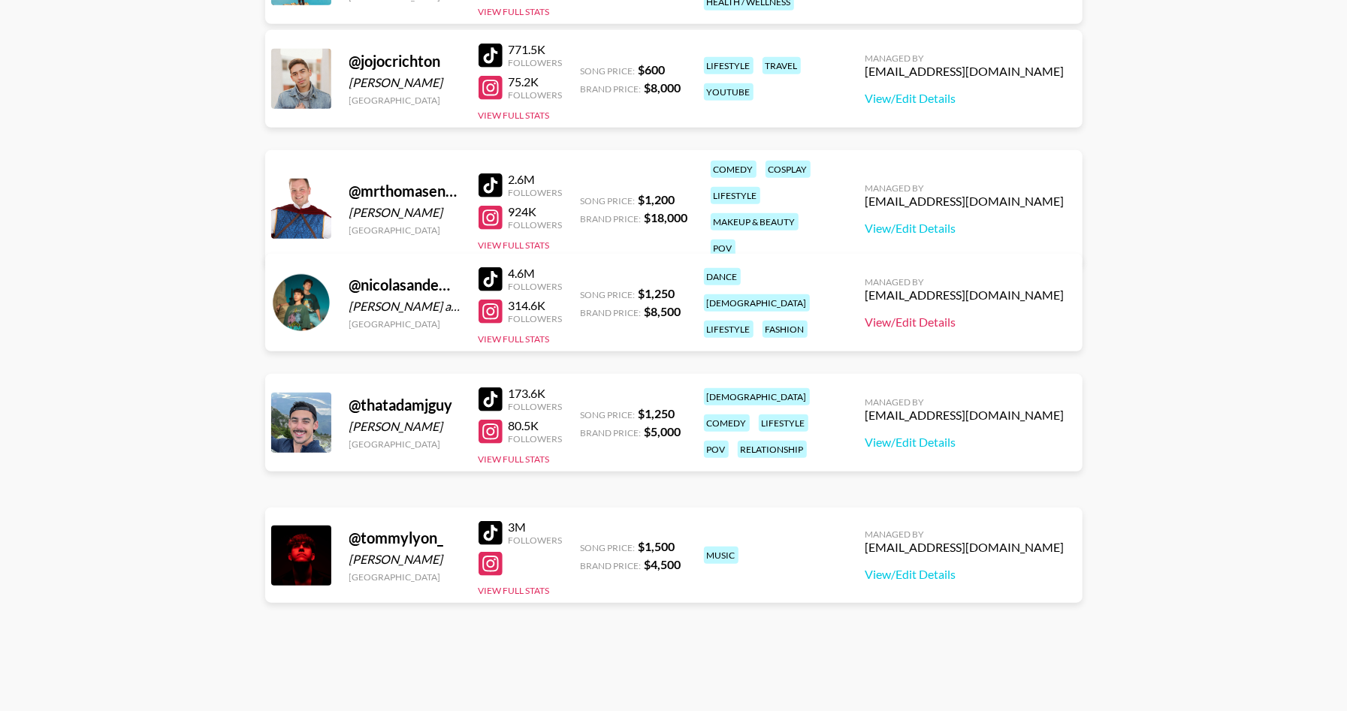
click at [983, 320] on link "View/Edit Details" at bounding box center [964, 322] width 199 height 15
click at [988, 442] on link "View/Edit Details" at bounding box center [964, 442] width 199 height 15
click at [971, 569] on link "View/Edit Details" at bounding box center [964, 574] width 199 height 15
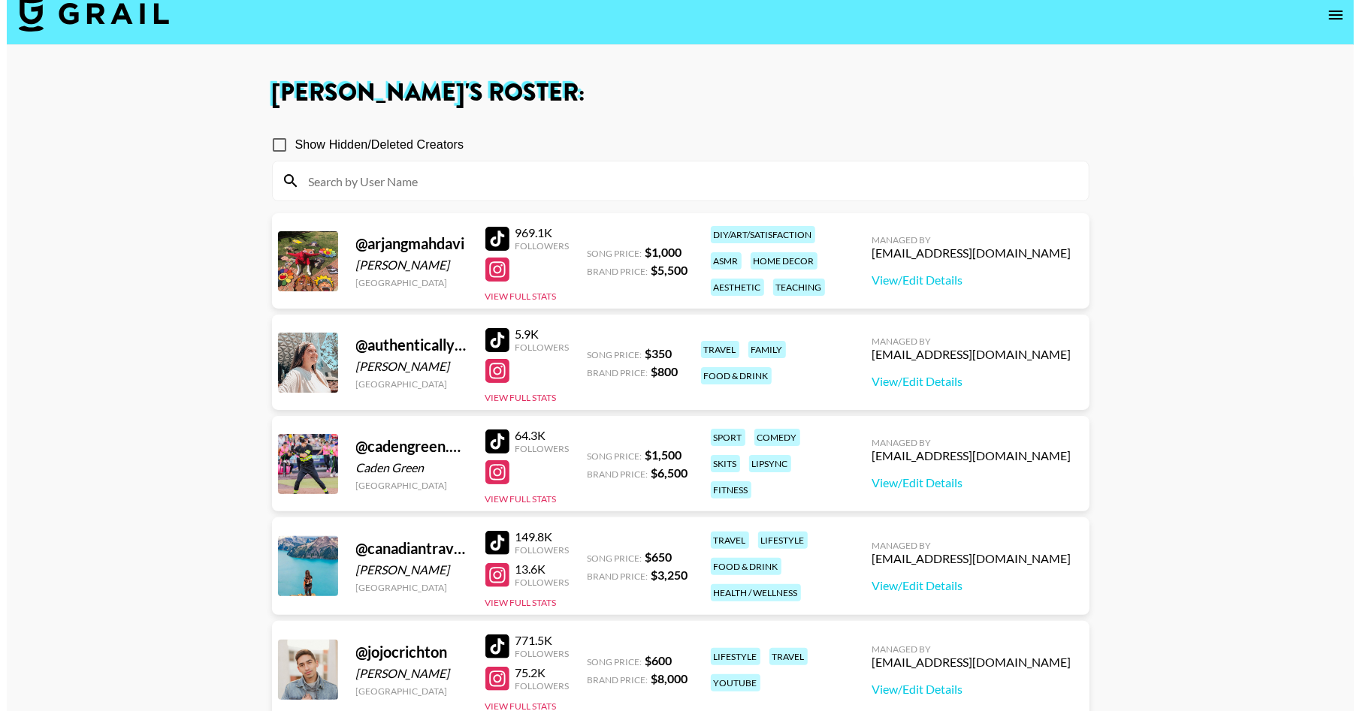
scroll to position [0, 0]
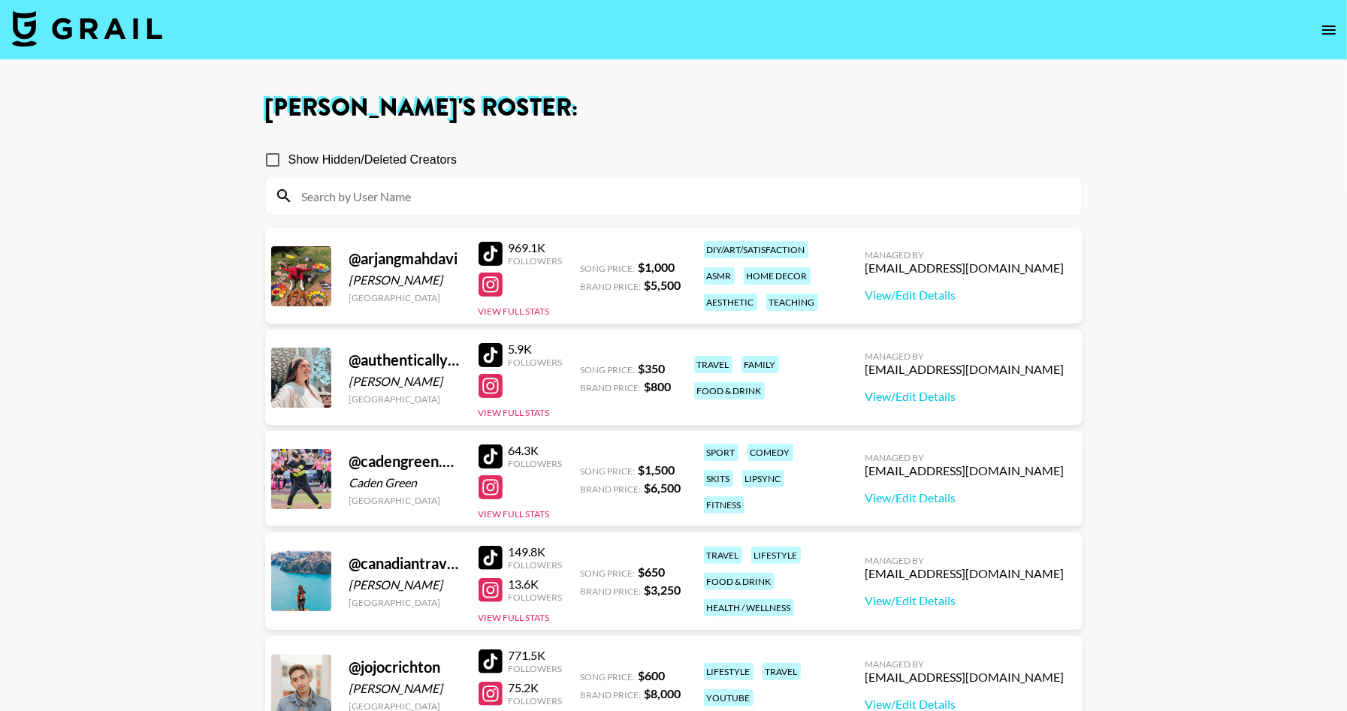
click at [91, 19] on img at bounding box center [87, 29] width 150 height 36
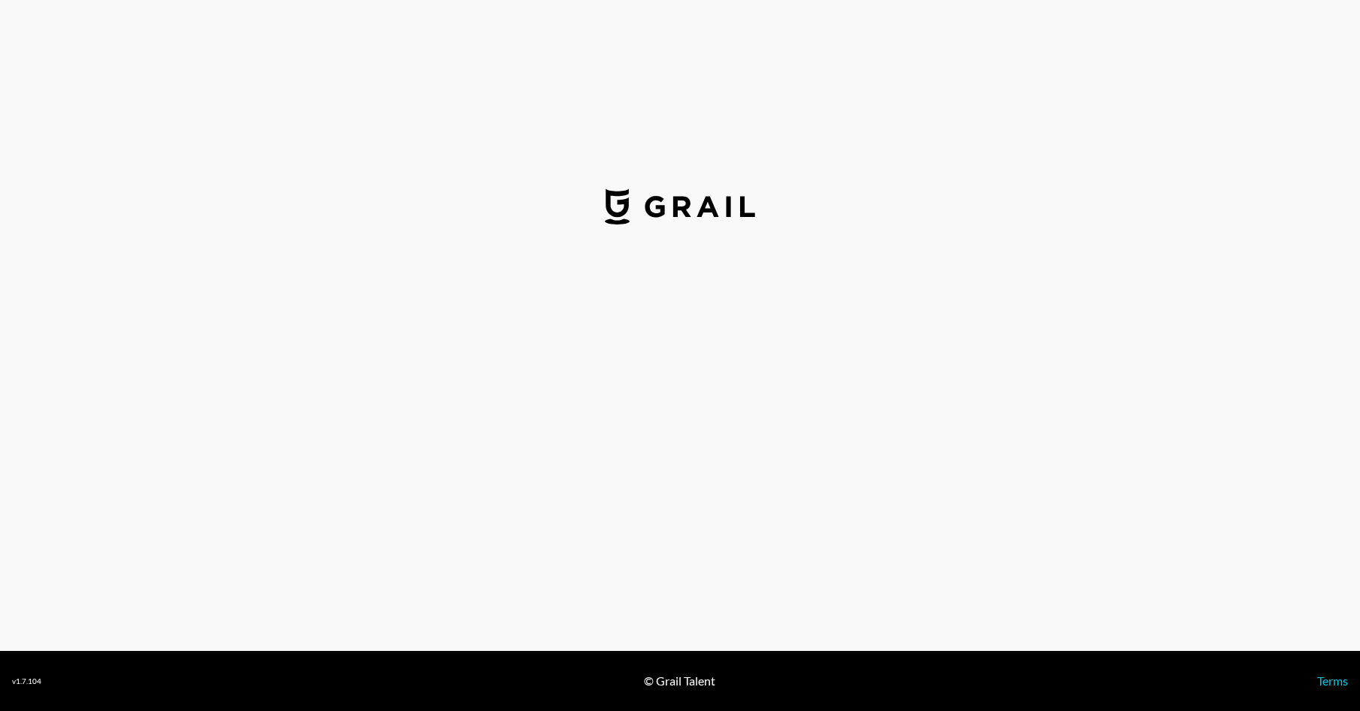
select select "USD"
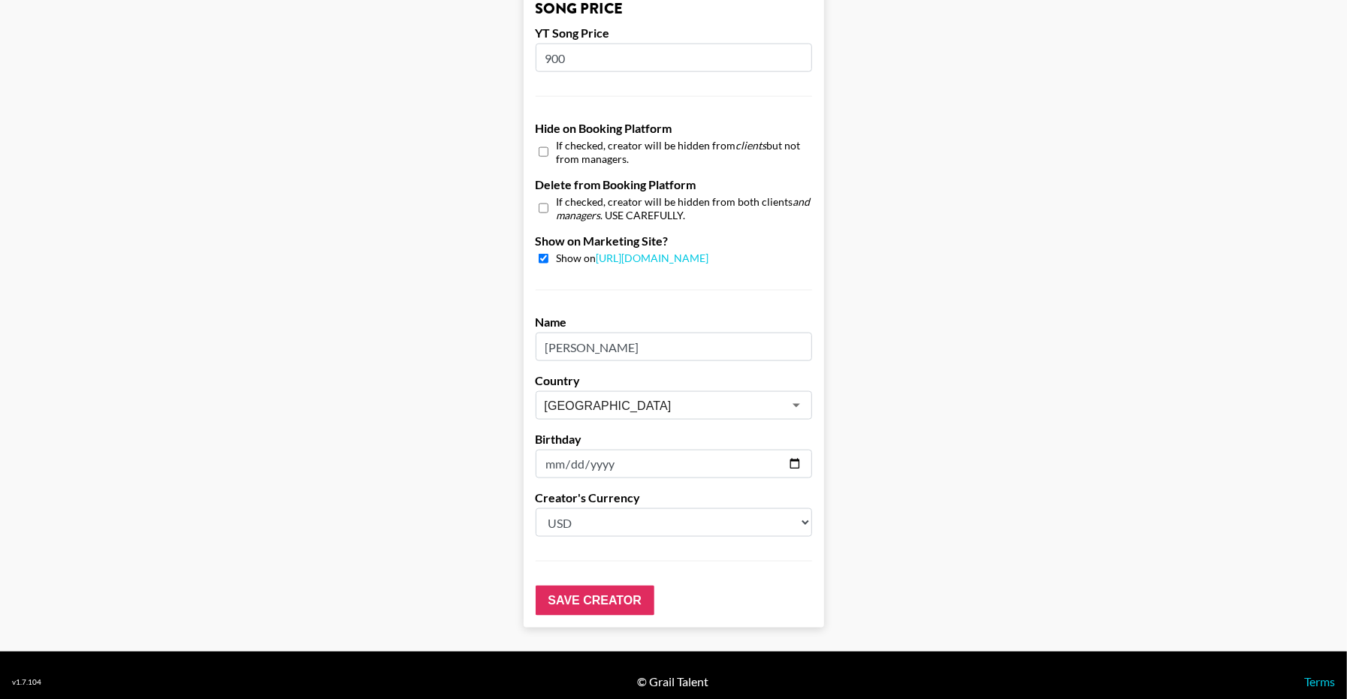
scroll to position [1338, 0]
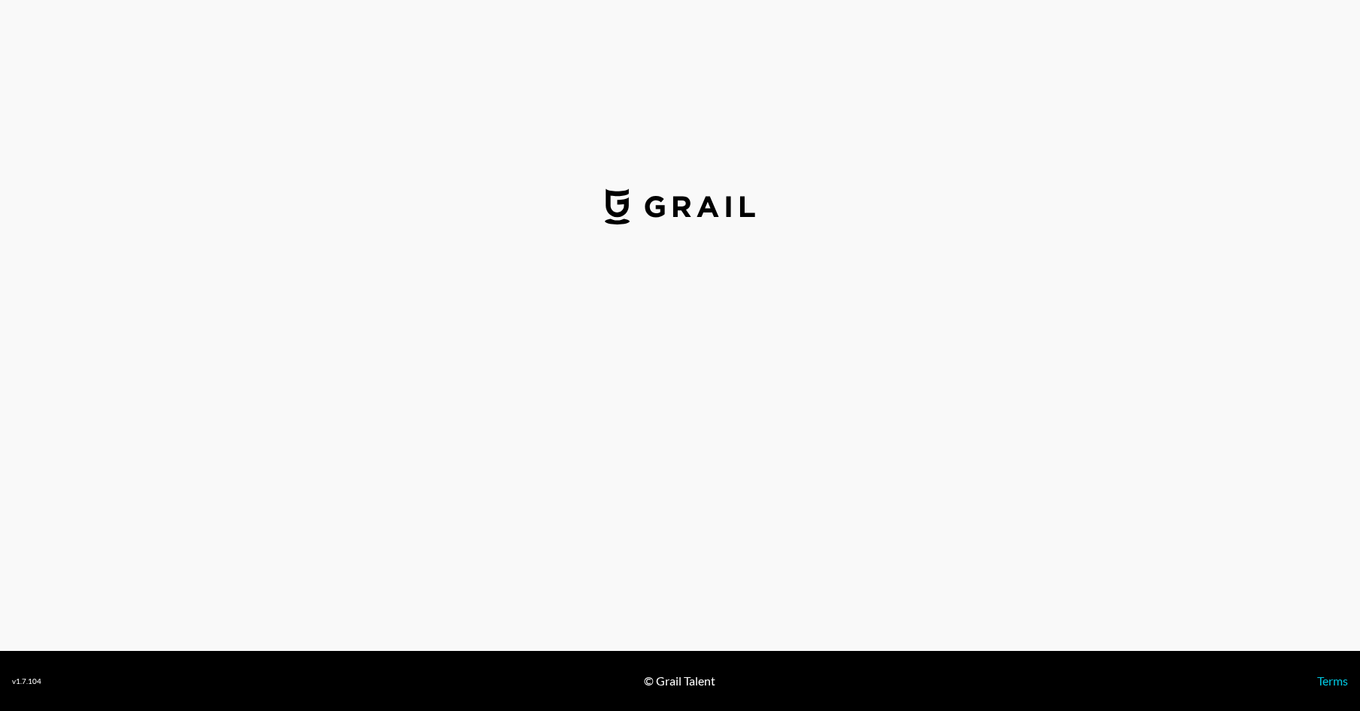
select select "USD"
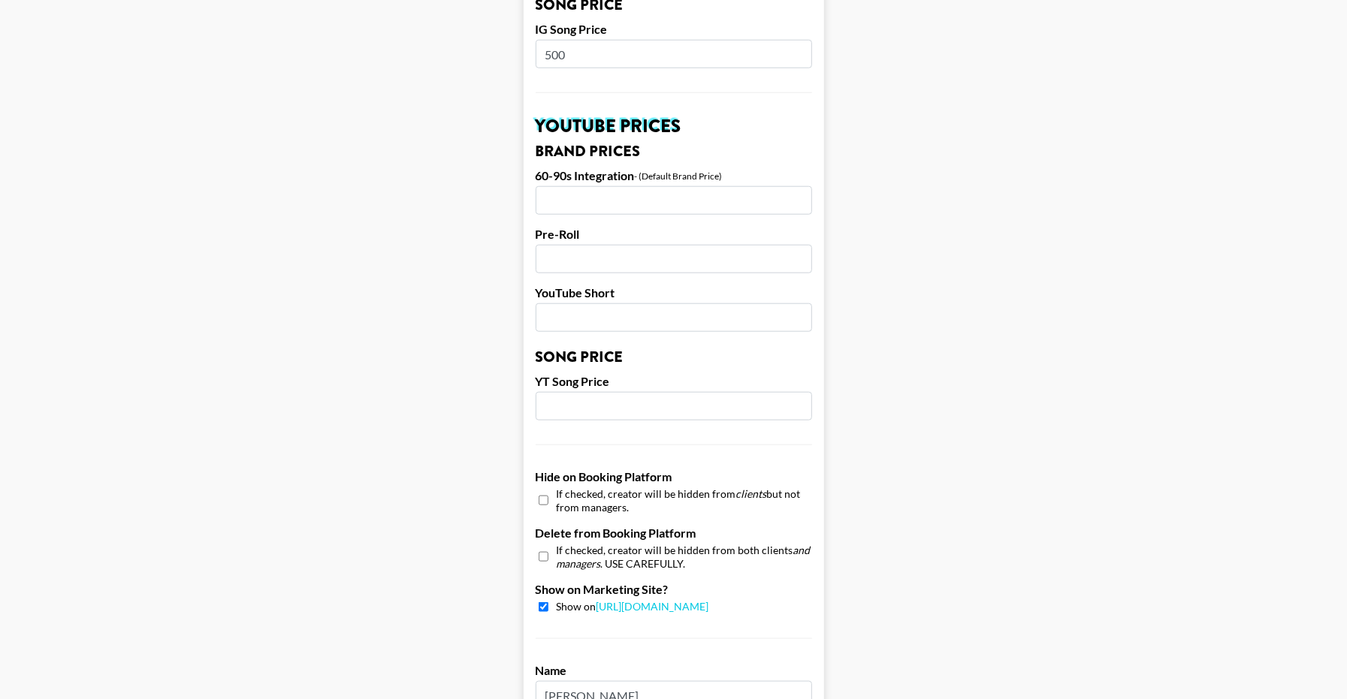
scroll to position [1025, 0]
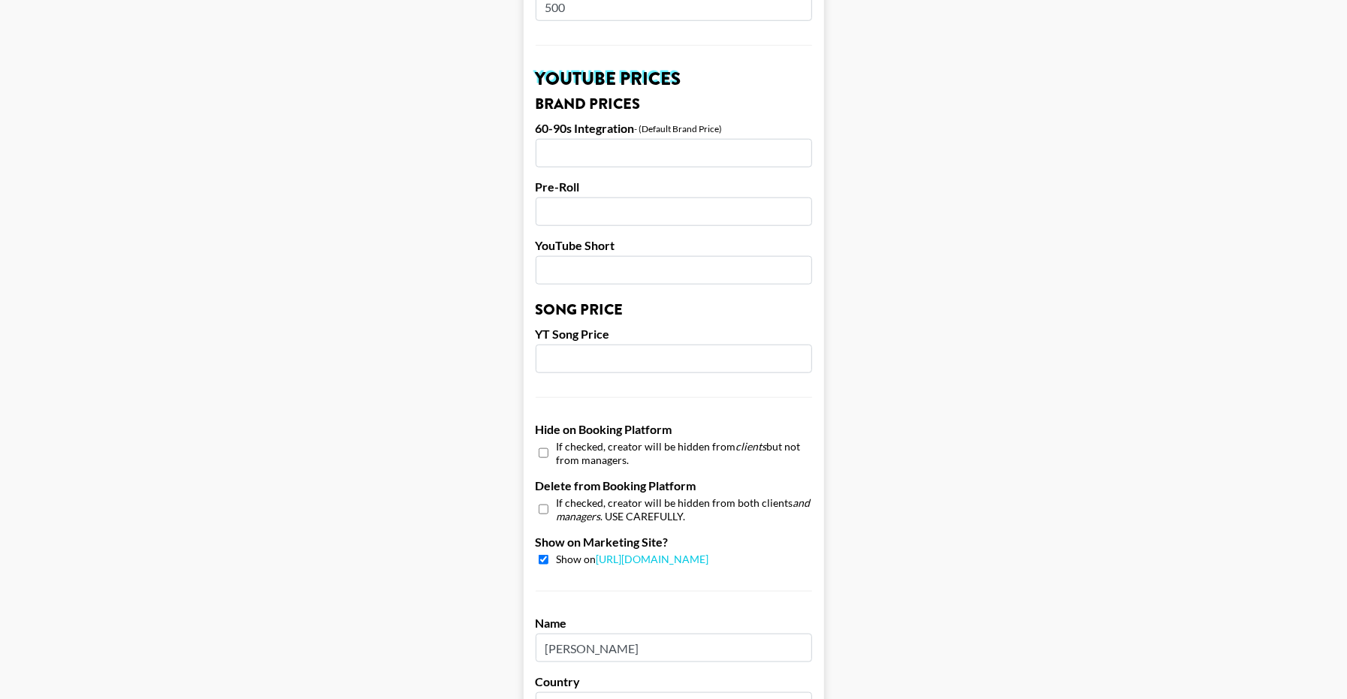
click at [548, 561] on input "checkbox" at bounding box center [544, 560] width 10 height 10
checkbox input "false"
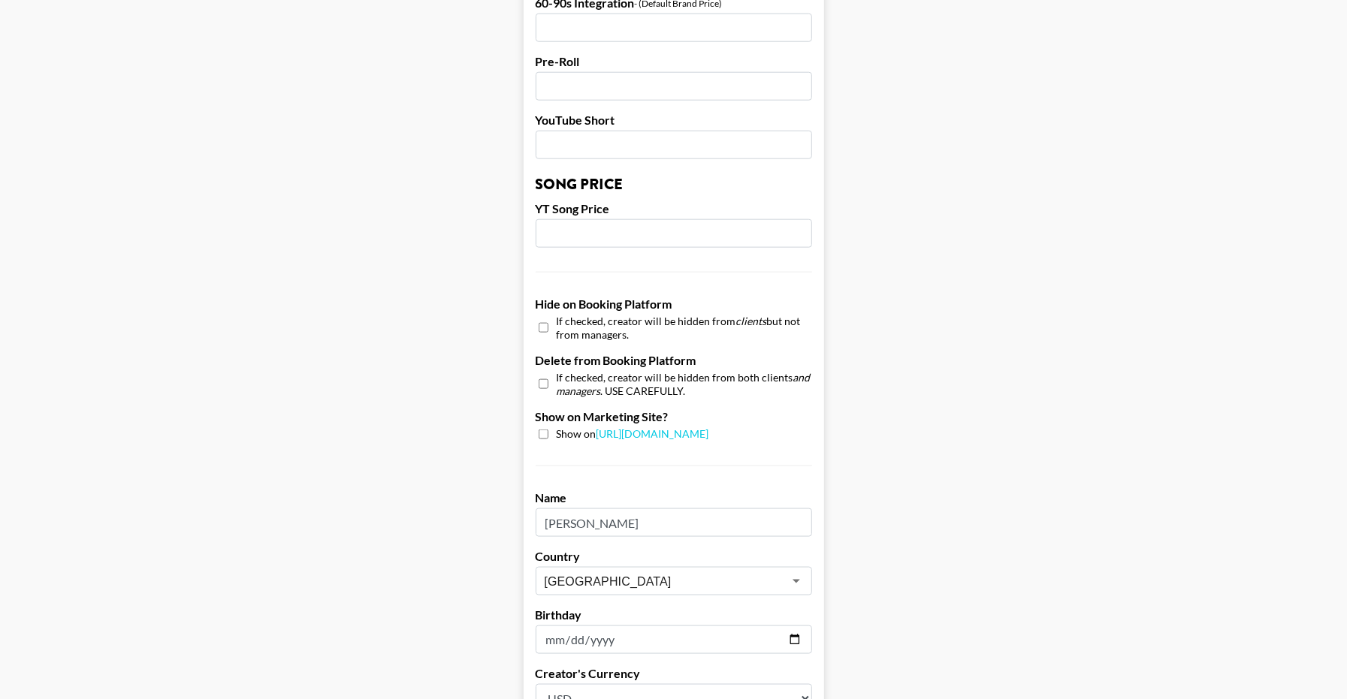
scroll to position [1338, 0]
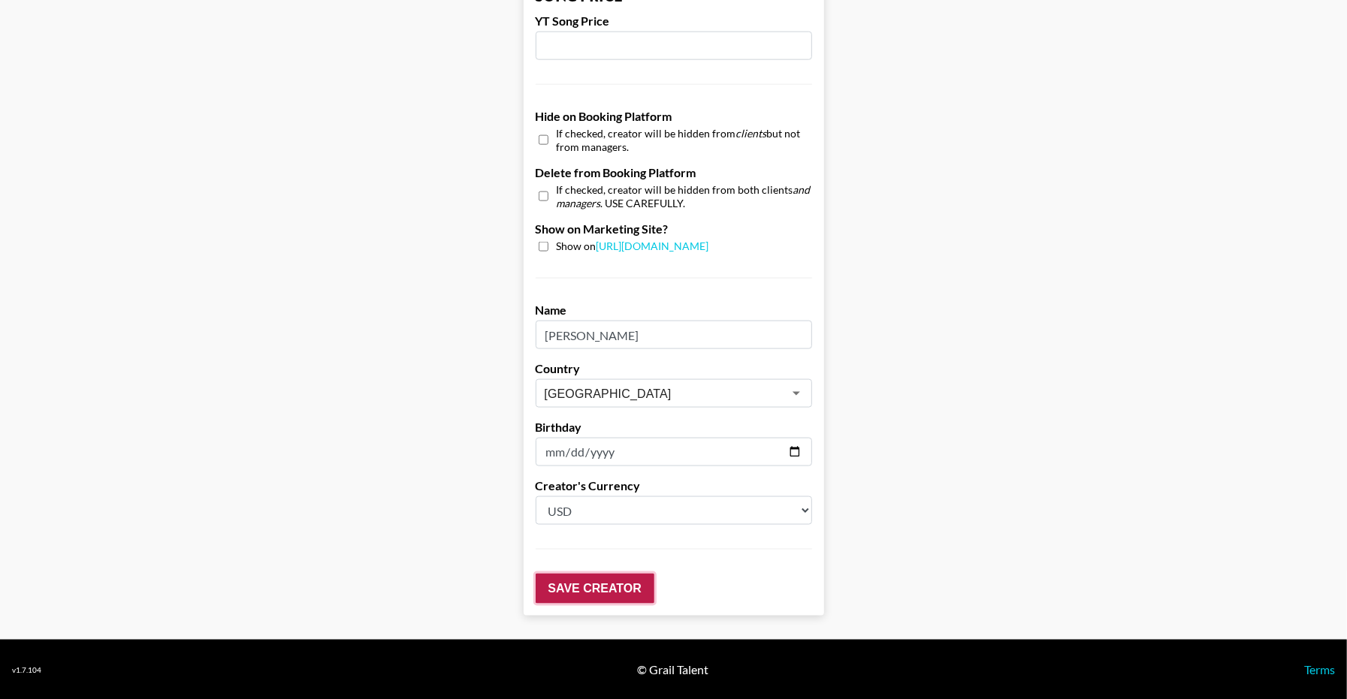
click at [602, 588] on input "Save Creator" at bounding box center [595, 589] width 119 height 30
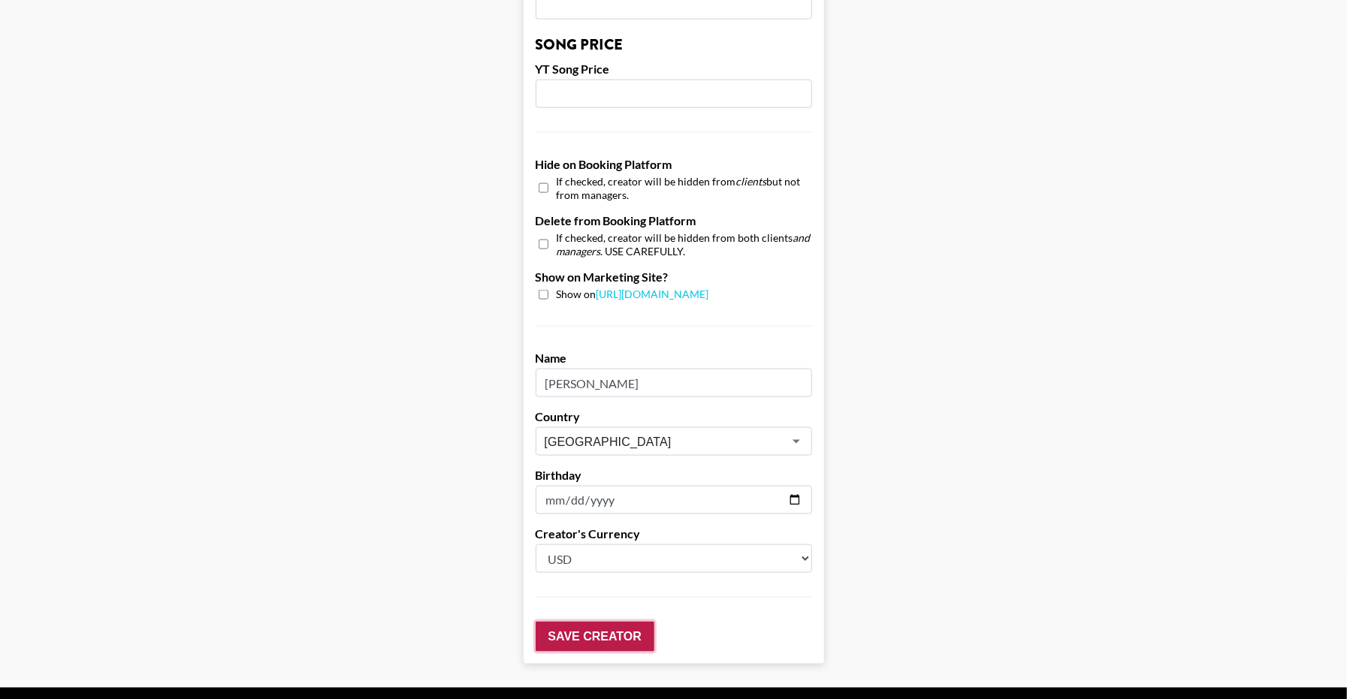
scroll to position [1386, 0]
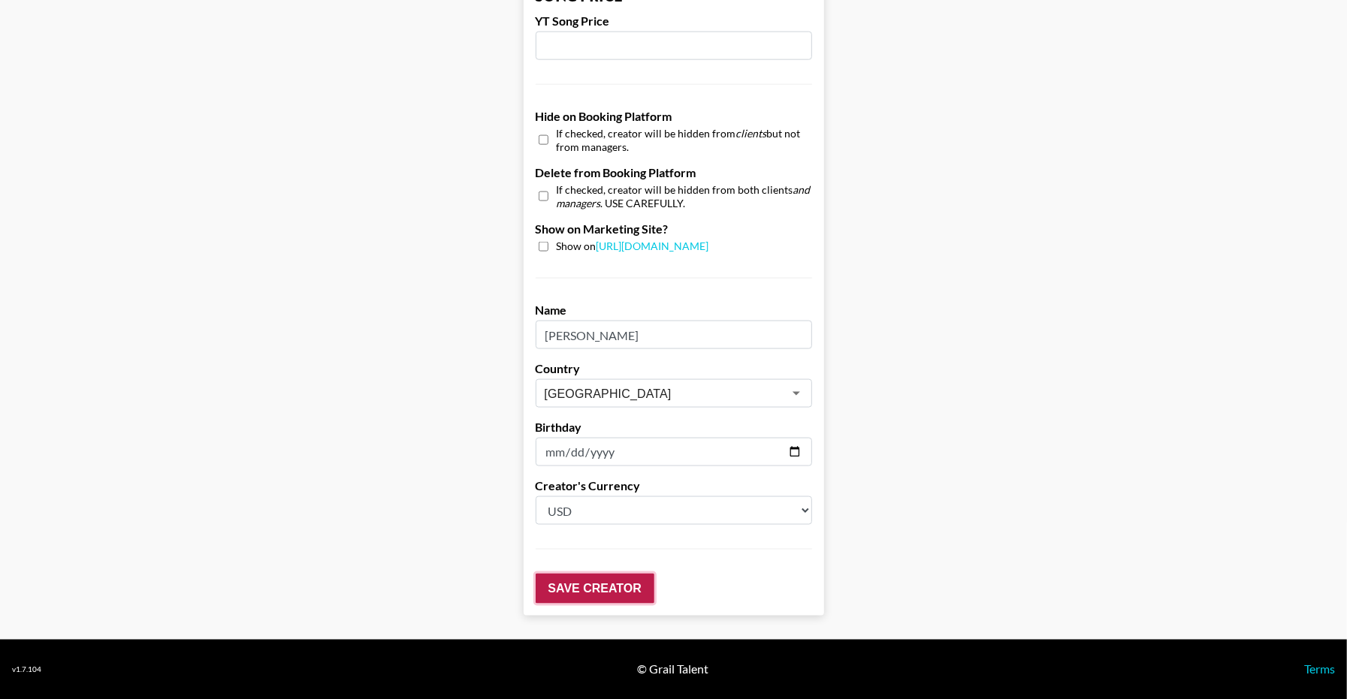
click at [614, 592] on input "Save Creator" at bounding box center [595, 589] width 119 height 30
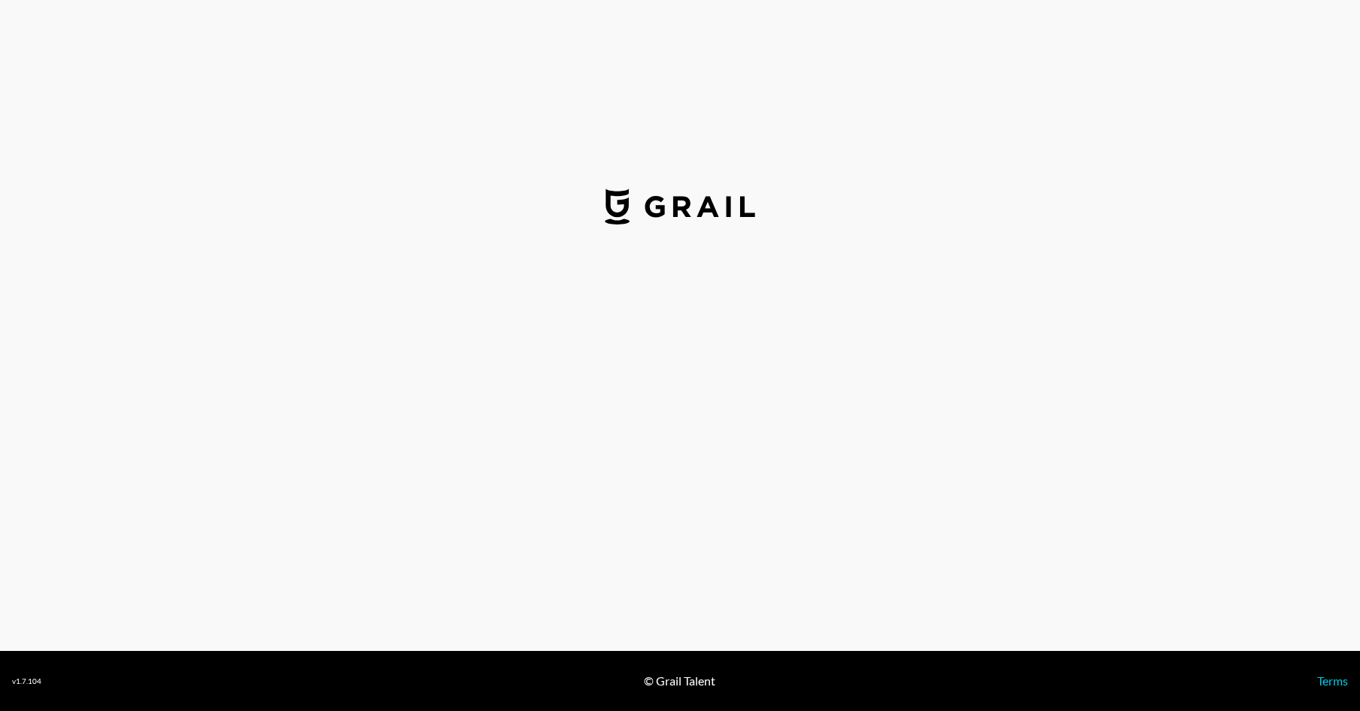
select select "USD"
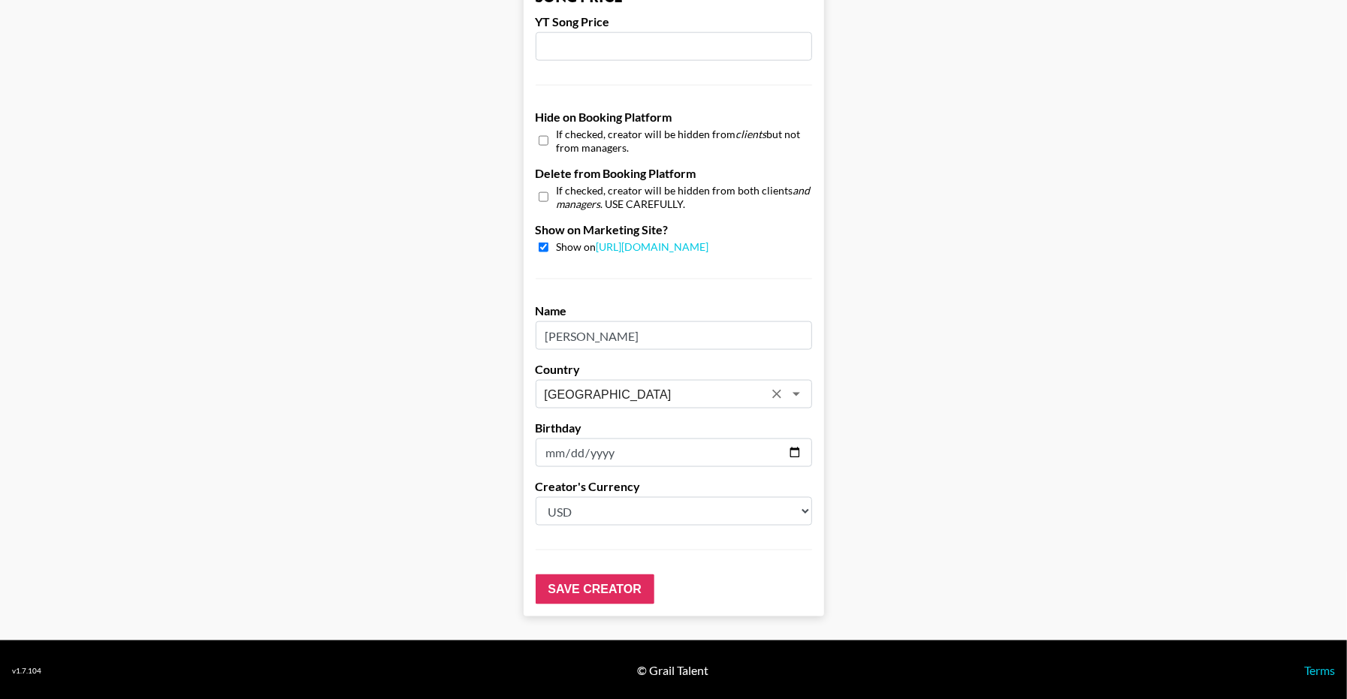
scroll to position [1338, 0]
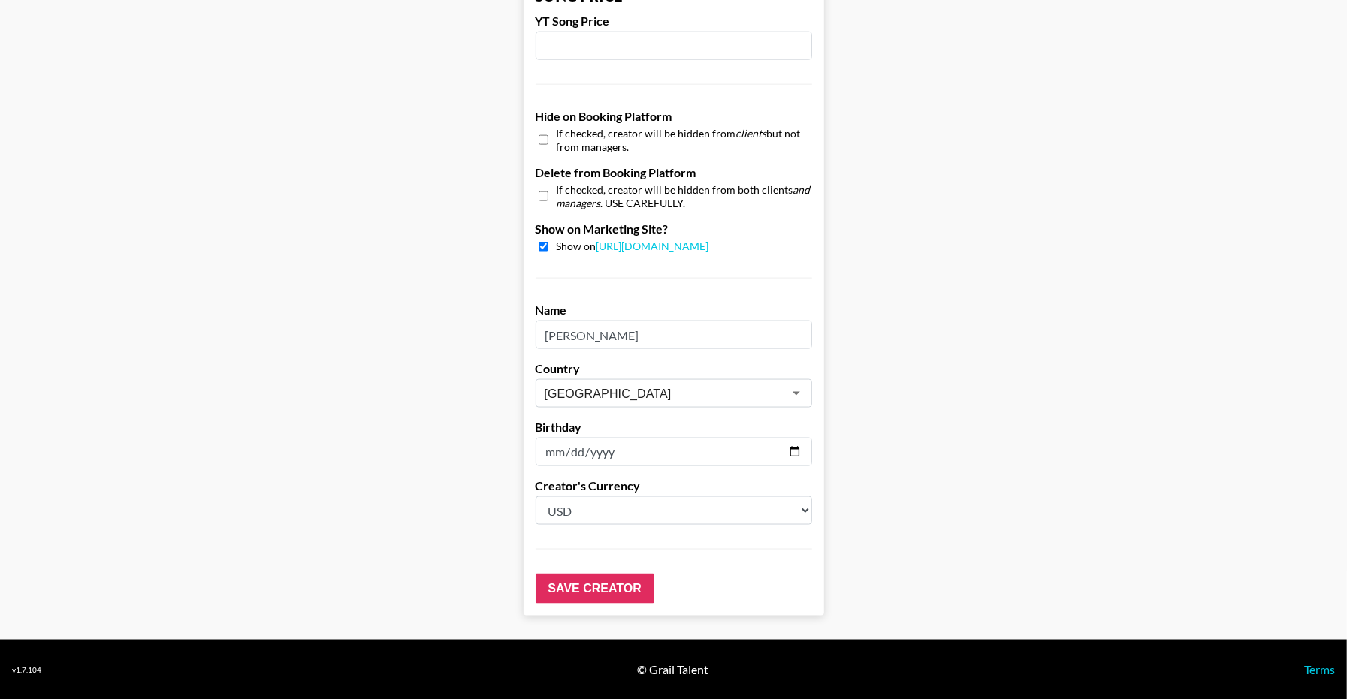
click at [548, 249] on input "checkbox" at bounding box center [544, 247] width 10 height 10
checkbox input "false"
click at [609, 590] on input "Save Creator" at bounding box center [595, 589] width 119 height 30
click at [548, 140] on input "checkbox" at bounding box center [544, 140] width 10 height 22
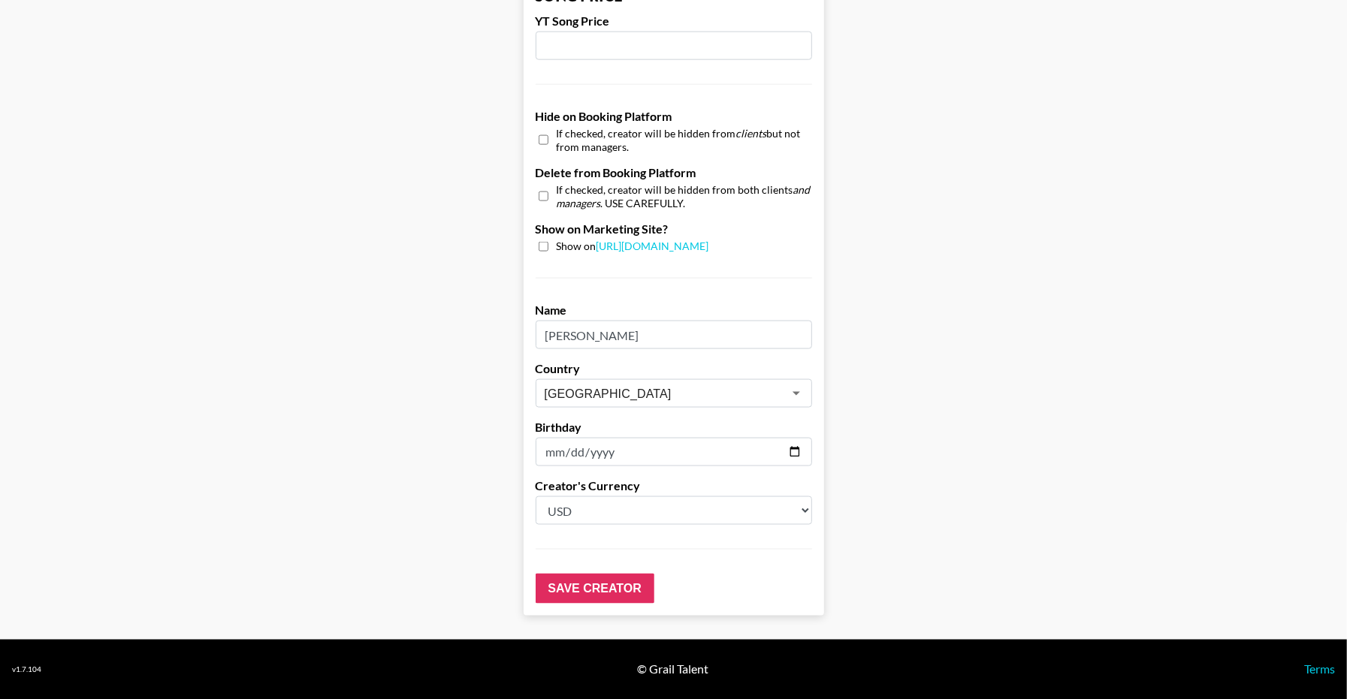
checkbox input "true"
click at [625, 593] on input "Save Creator" at bounding box center [595, 589] width 119 height 30
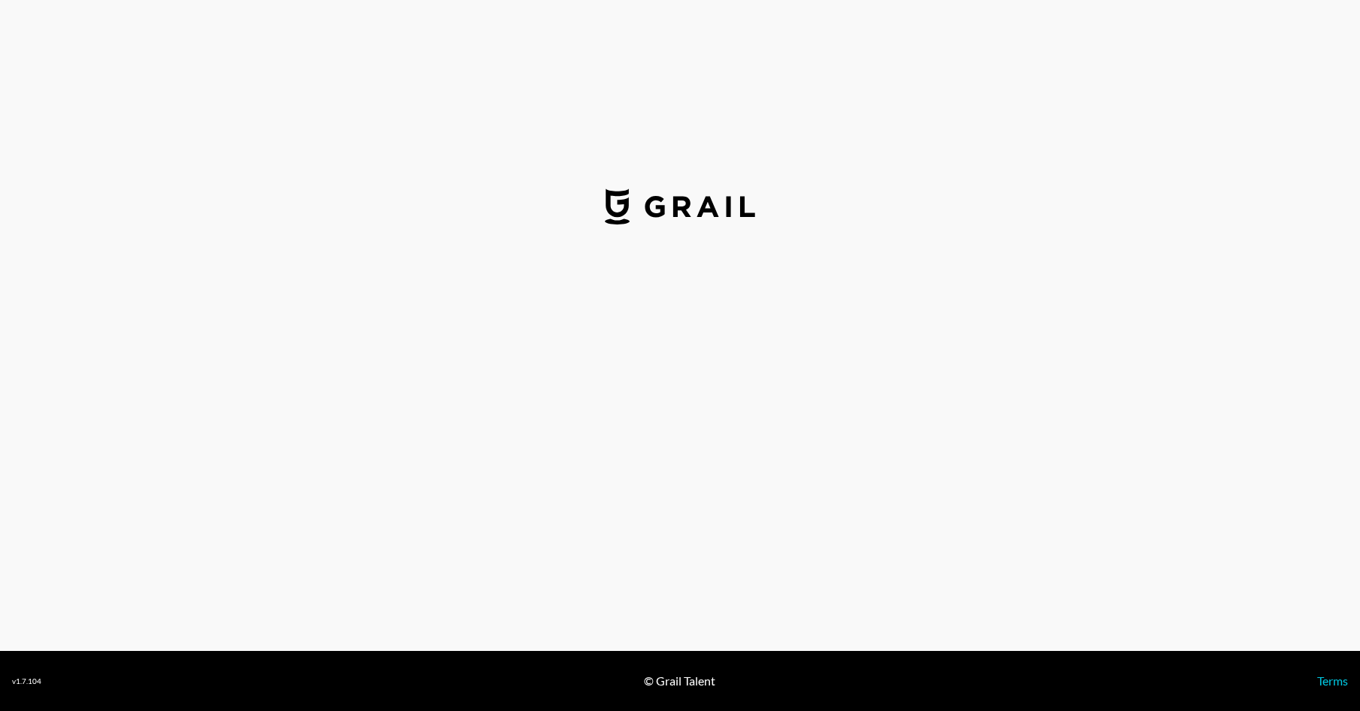
select select "USD"
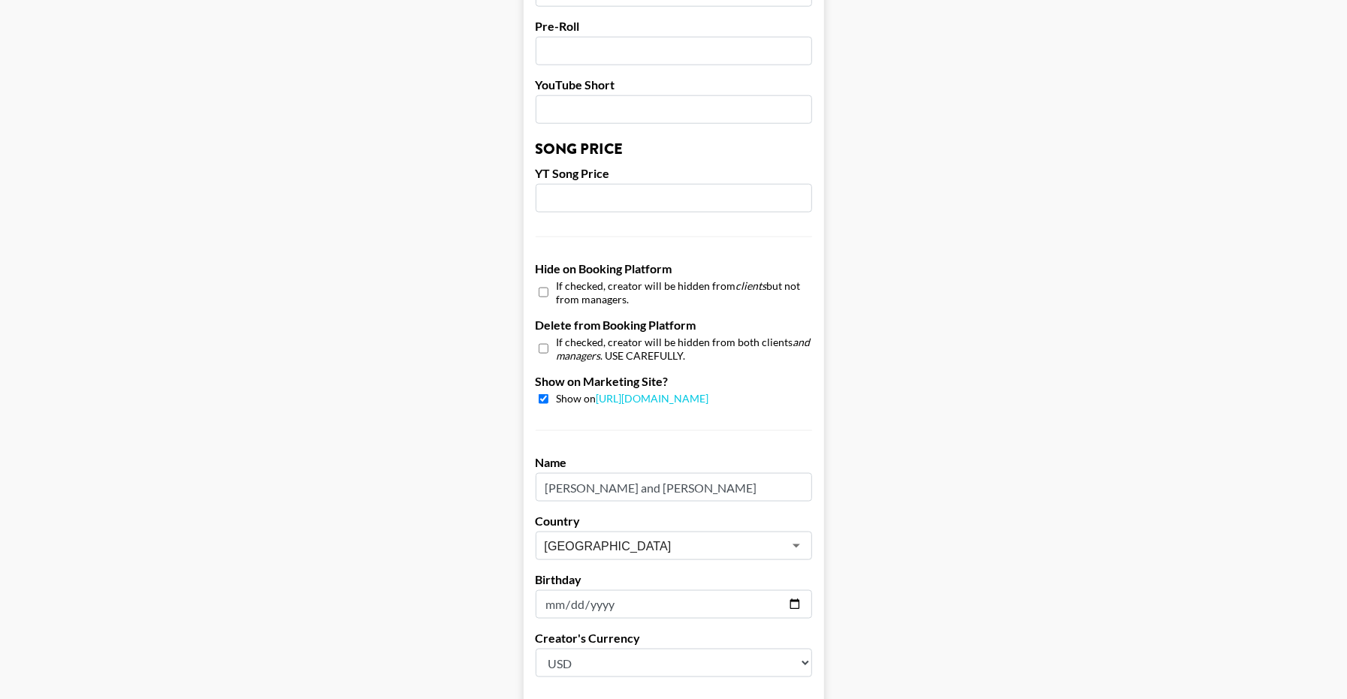
scroll to position [1338, 0]
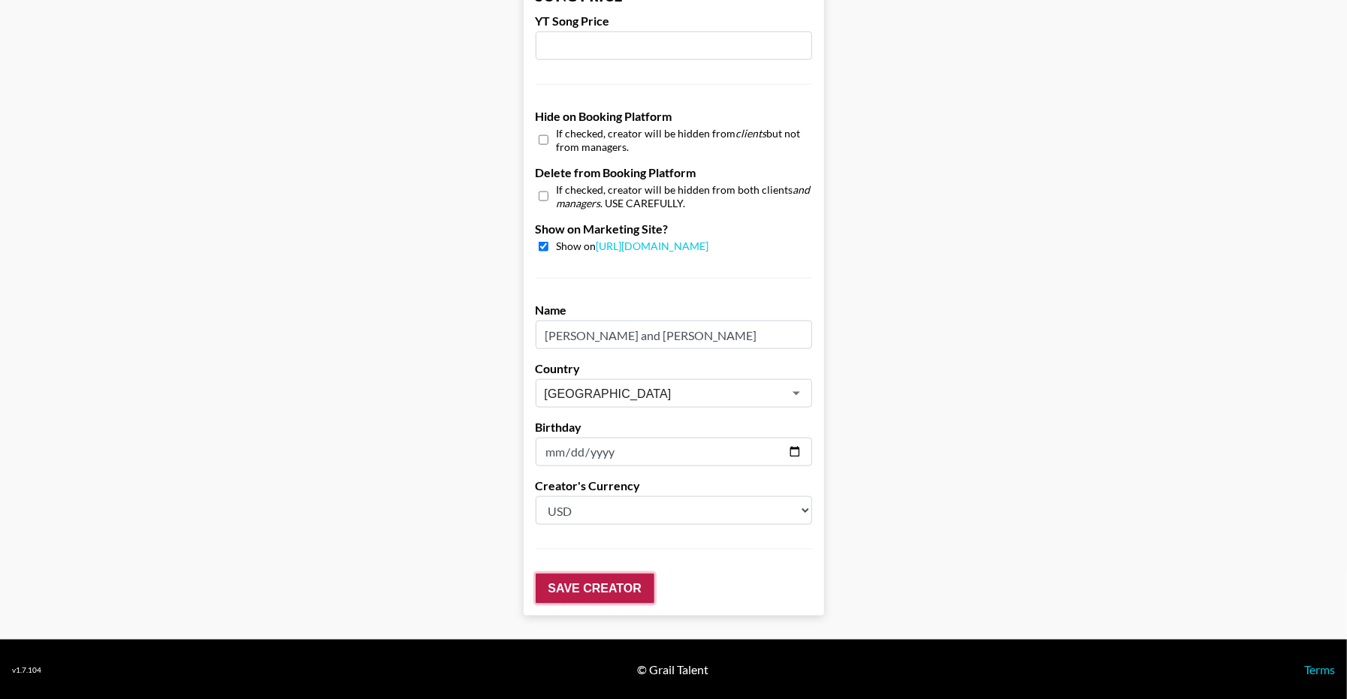
click at [611, 595] on input "Save Creator" at bounding box center [595, 589] width 119 height 30
click at [617, 588] on input "Save Creator" at bounding box center [595, 589] width 119 height 30
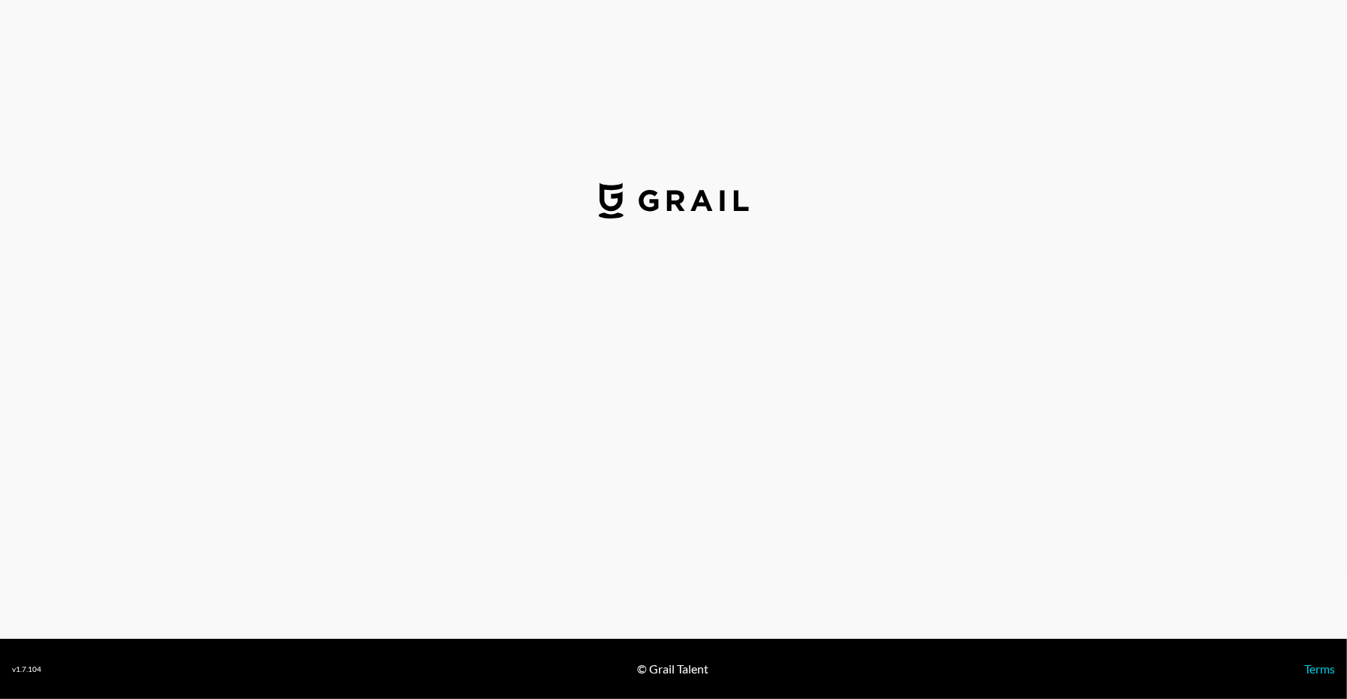
select select "USD"
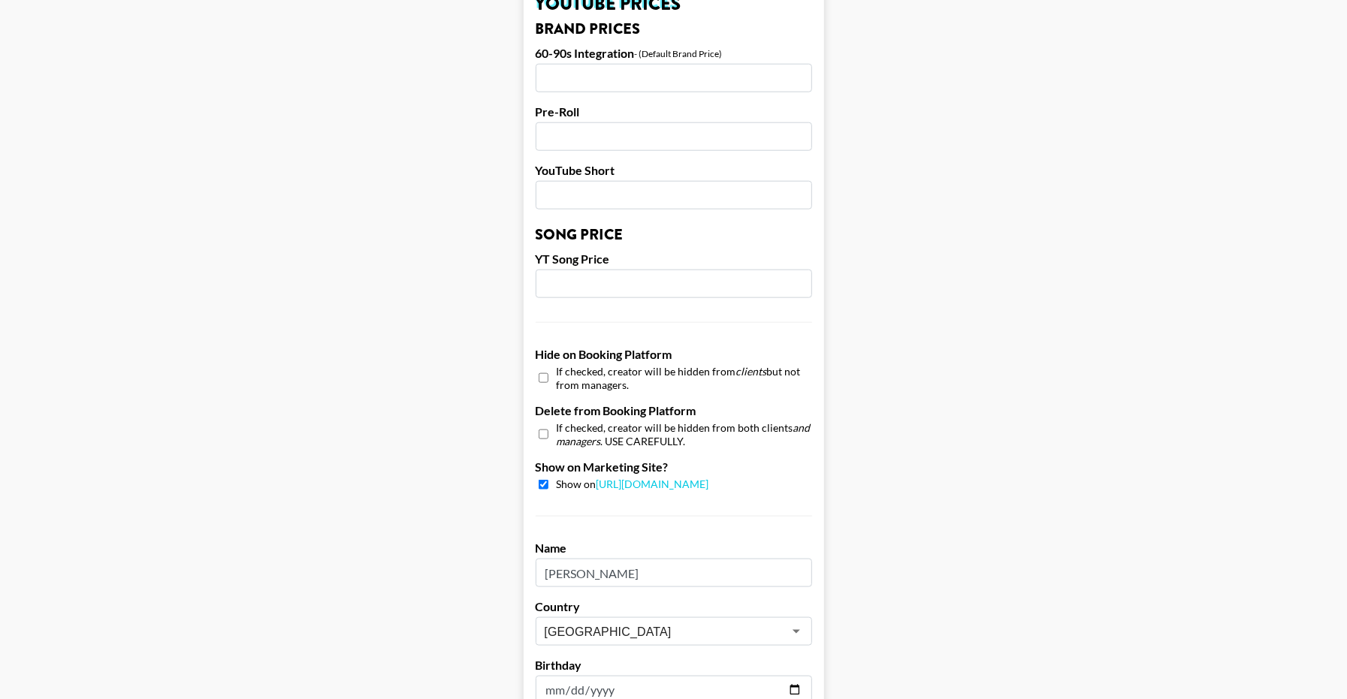
scroll to position [1181, 0]
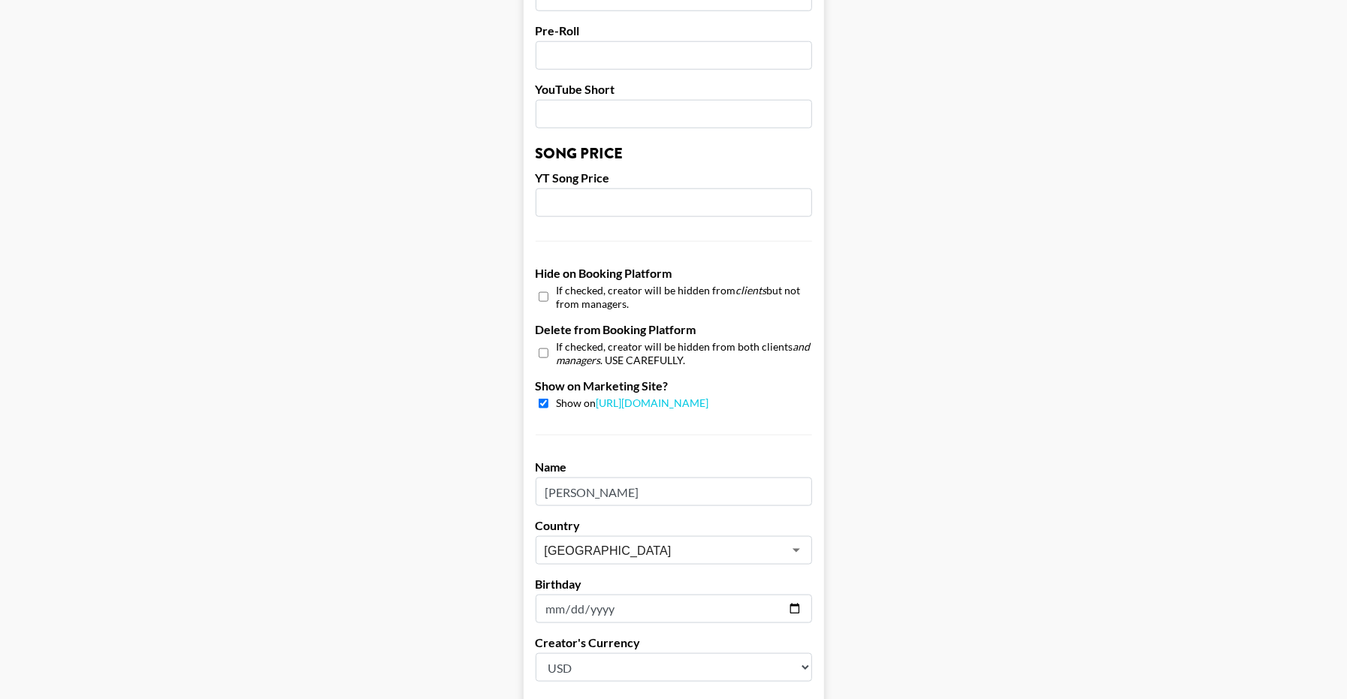
click at [548, 403] on input "checkbox" at bounding box center [544, 404] width 10 height 10
checkbox input "false"
click at [548, 300] on input "checkbox" at bounding box center [544, 297] width 10 height 22
checkbox input "true"
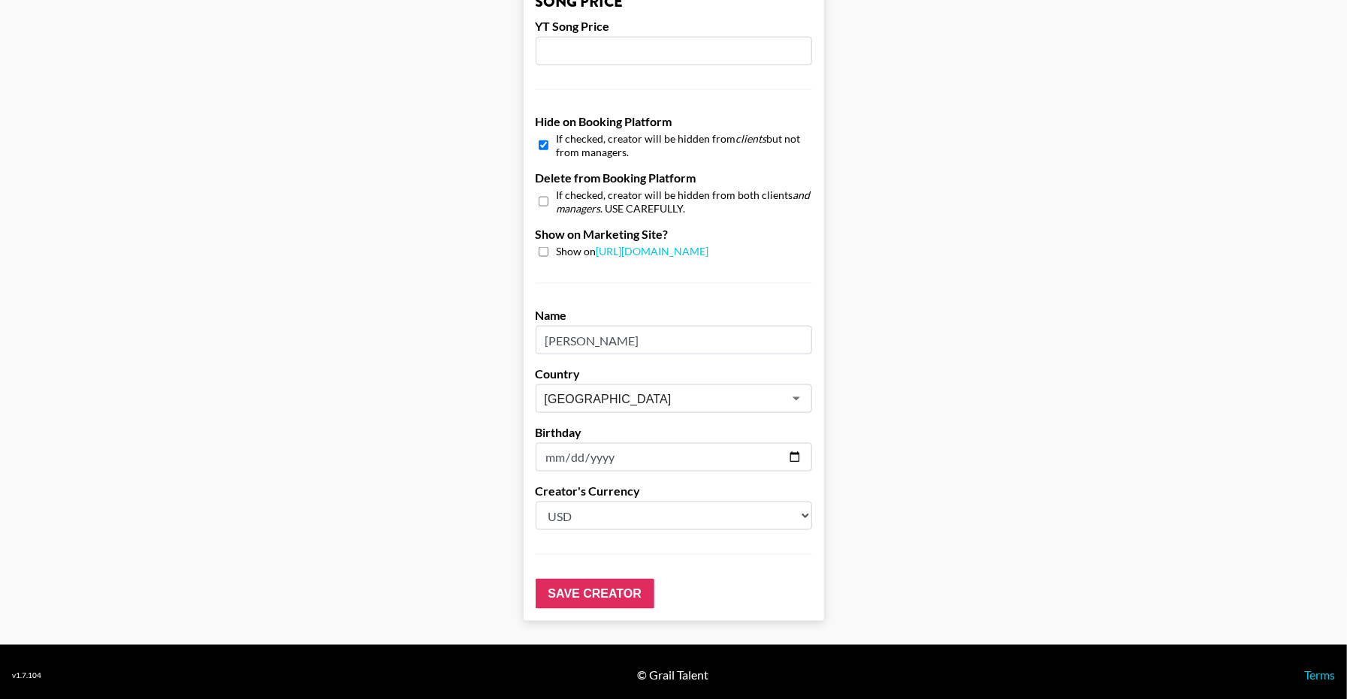
scroll to position [1338, 0]
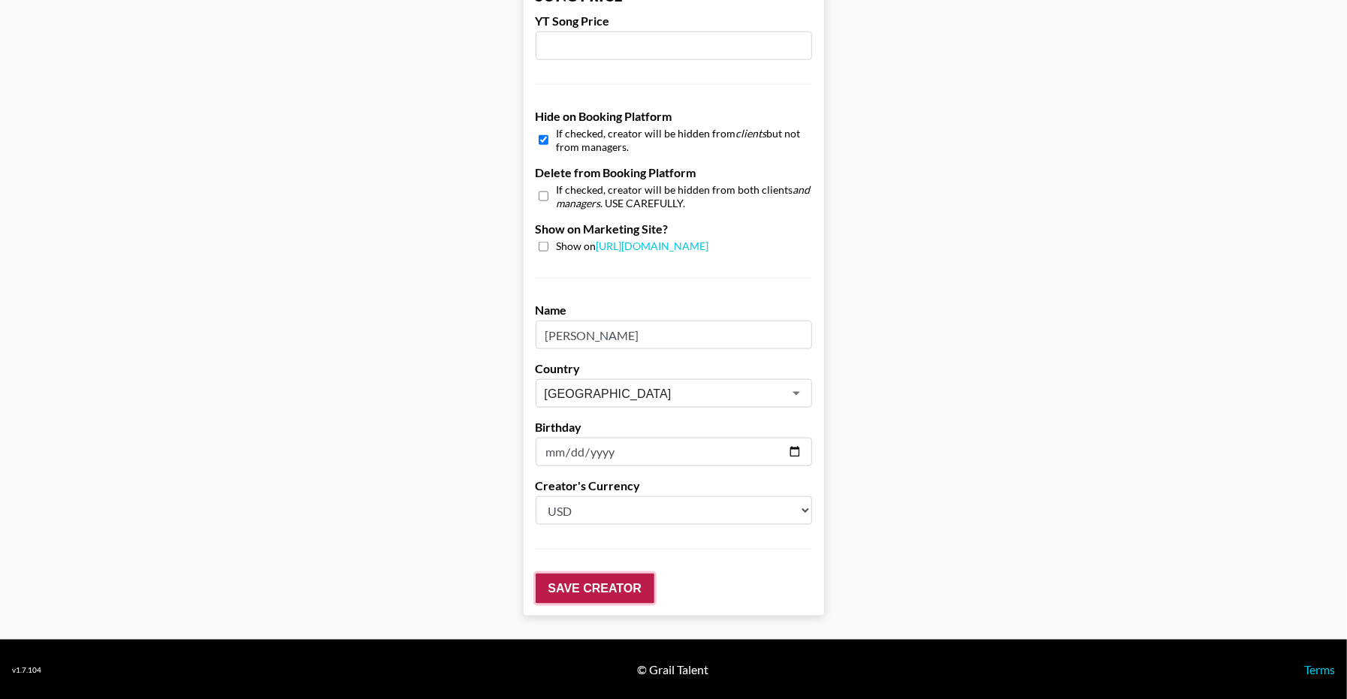
click at [614, 579] on input "Save Creator" at bounding box center [595, 589] width 119 height 30
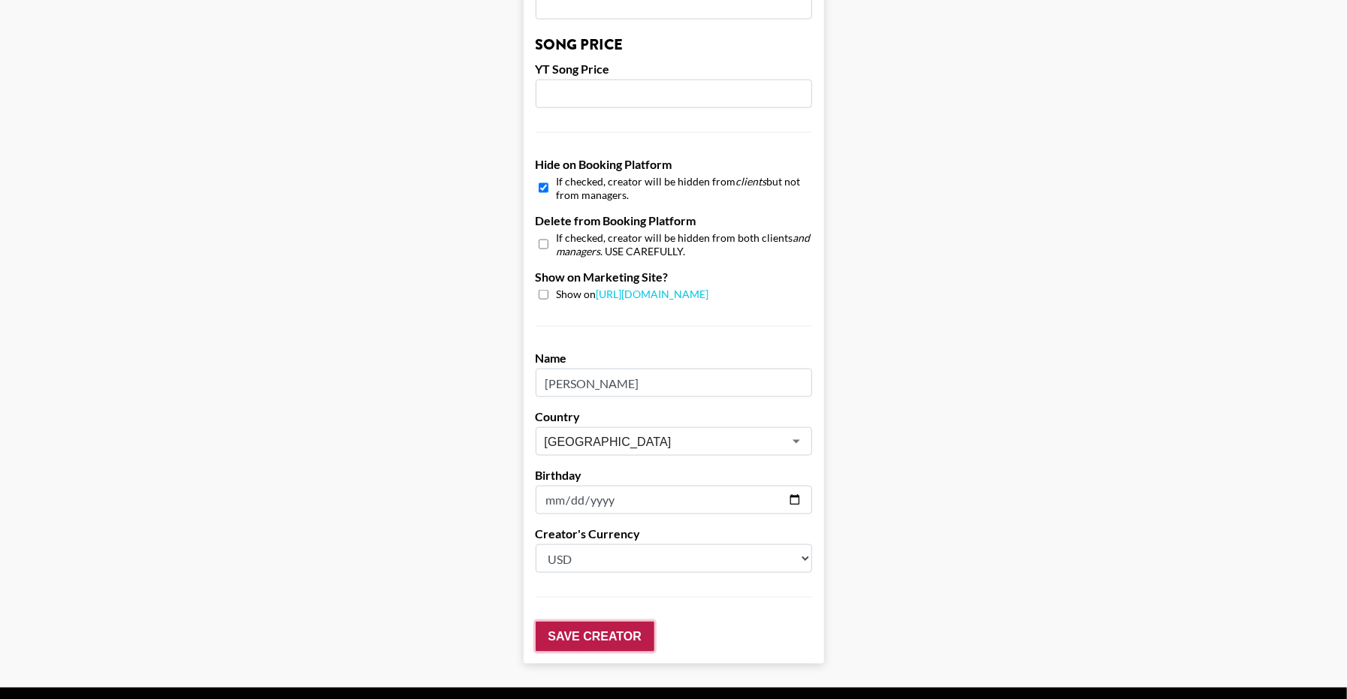
scroll to position [1386, 0]
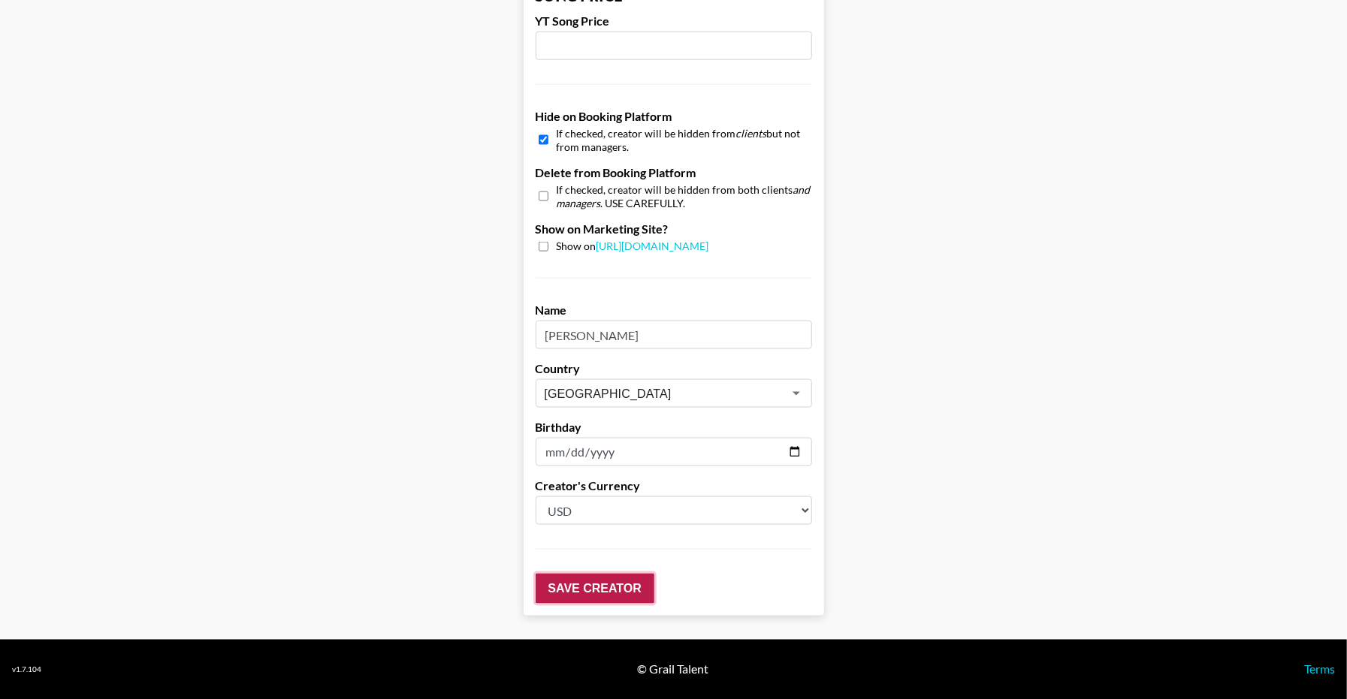
click at [614, 581] on input "Save Creator" at bounding box center [595, 589] width 119 height 30
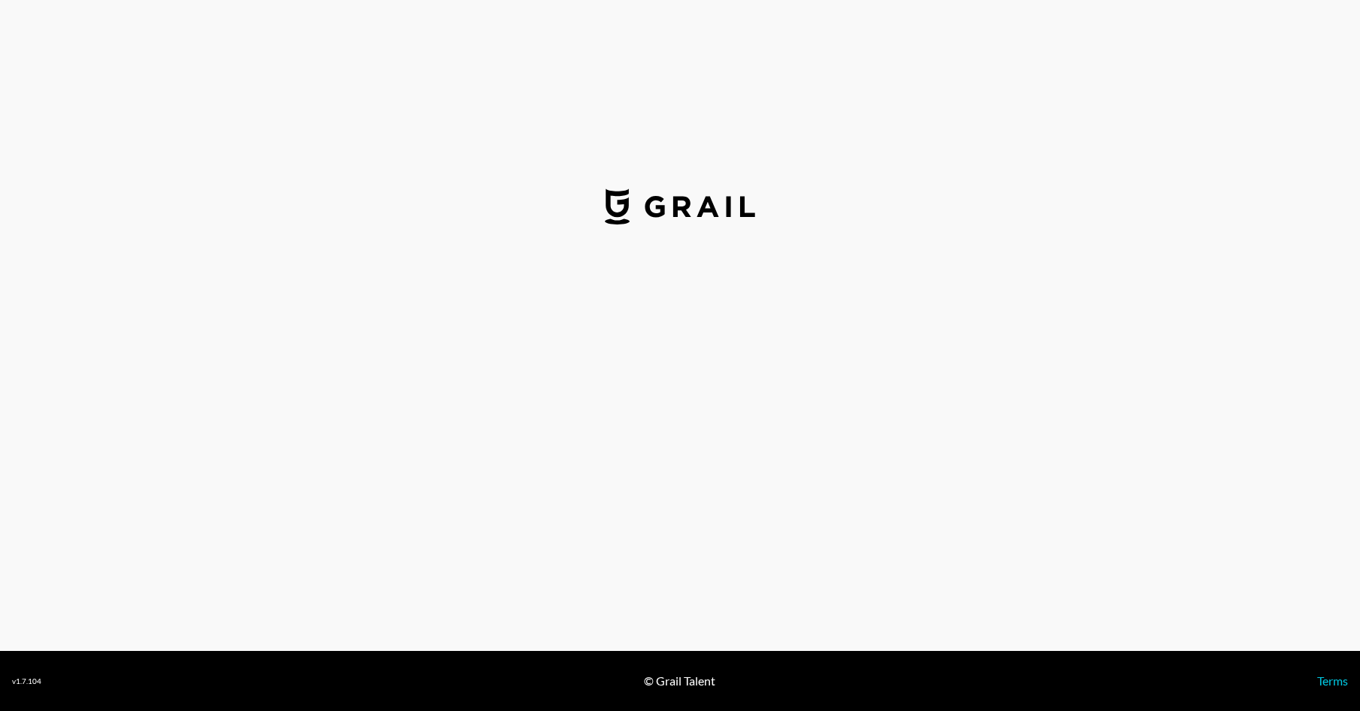
select select "USD"
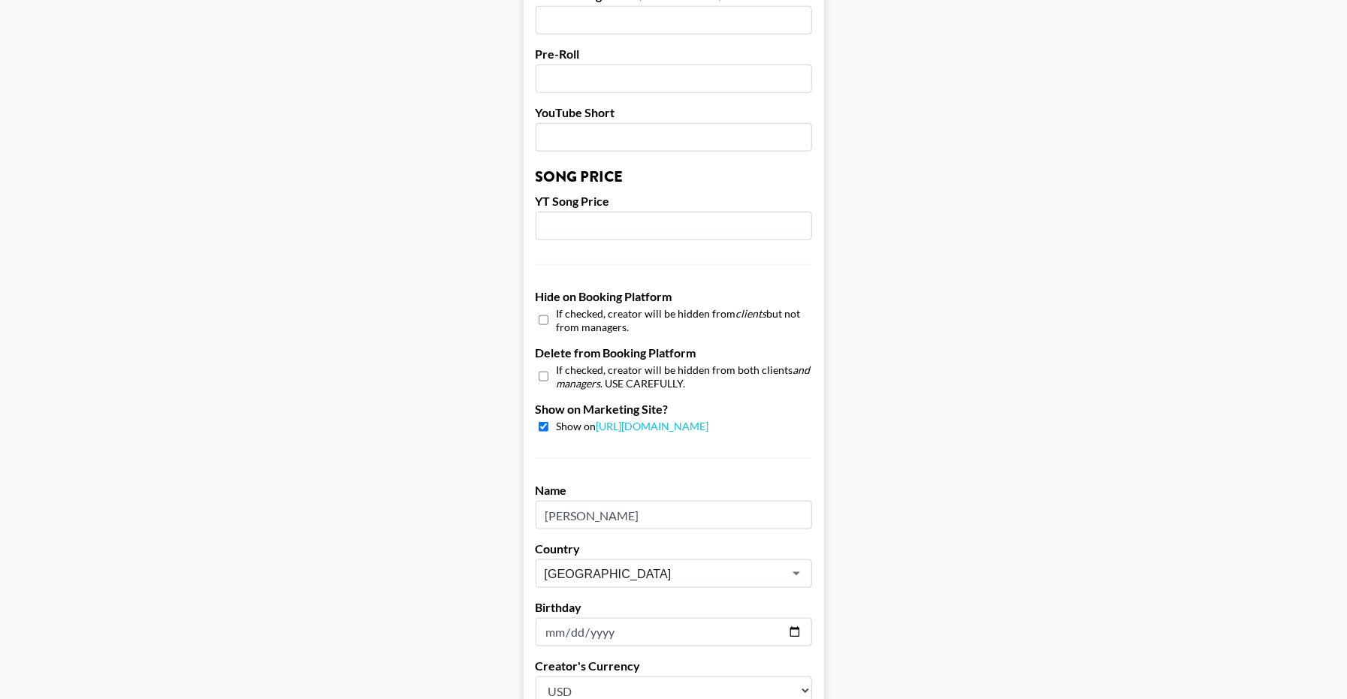
scroll to position [1338, 0]
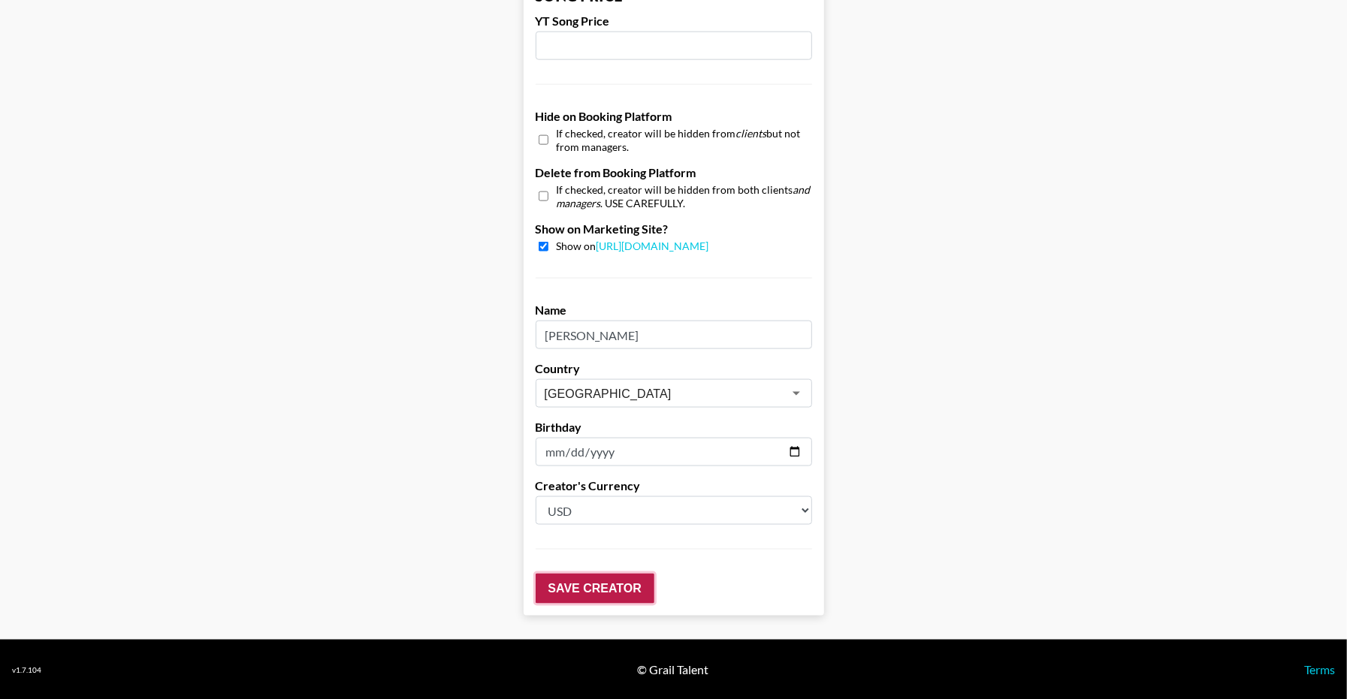
click at [590, 591] on input "Save Creator" at bounding box center [595, 589] width 119 height 30
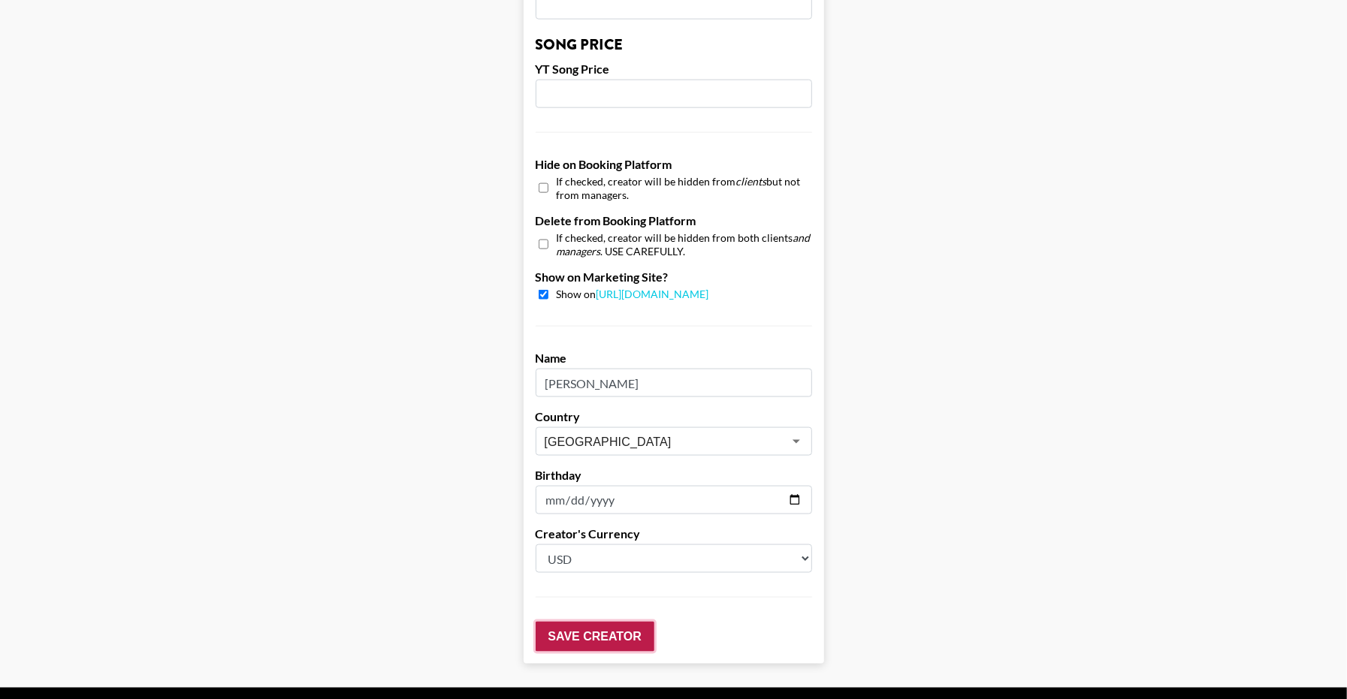
scroll to position [1386, 0]
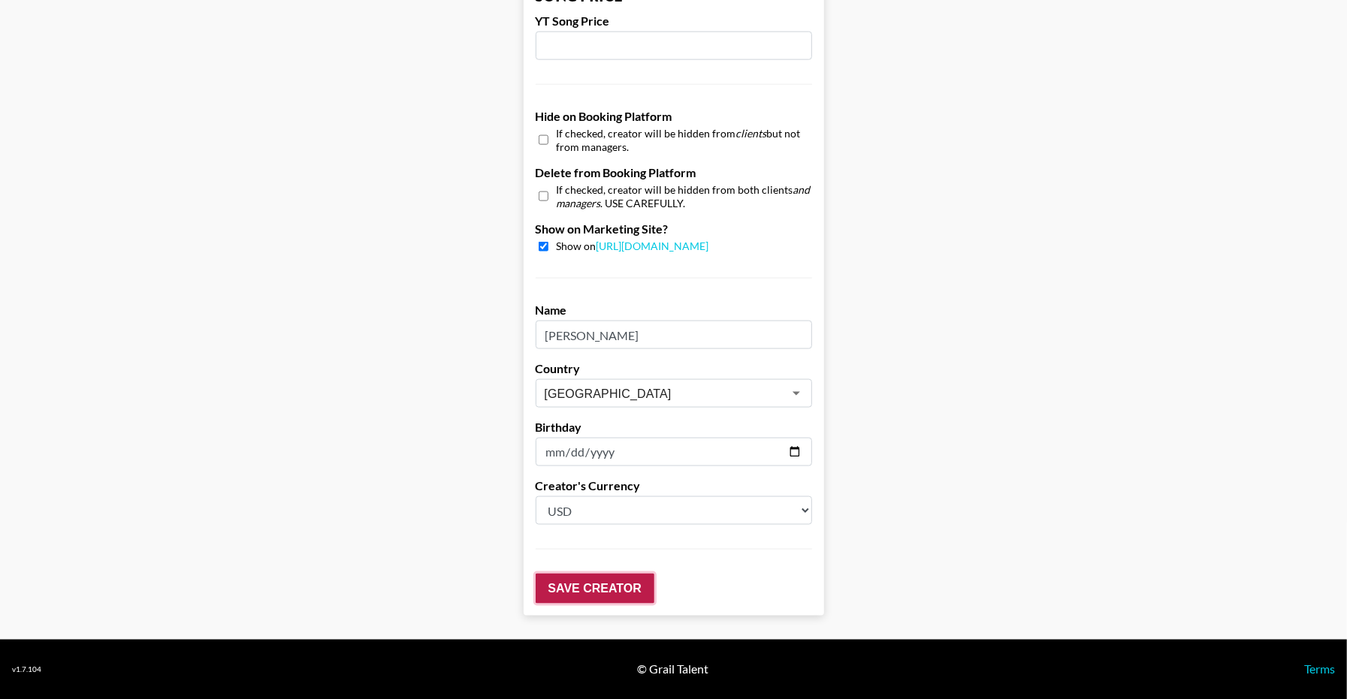
click at [590, 591] on input "Save Creator" at bounding box center [595, 589] width 119 height 30
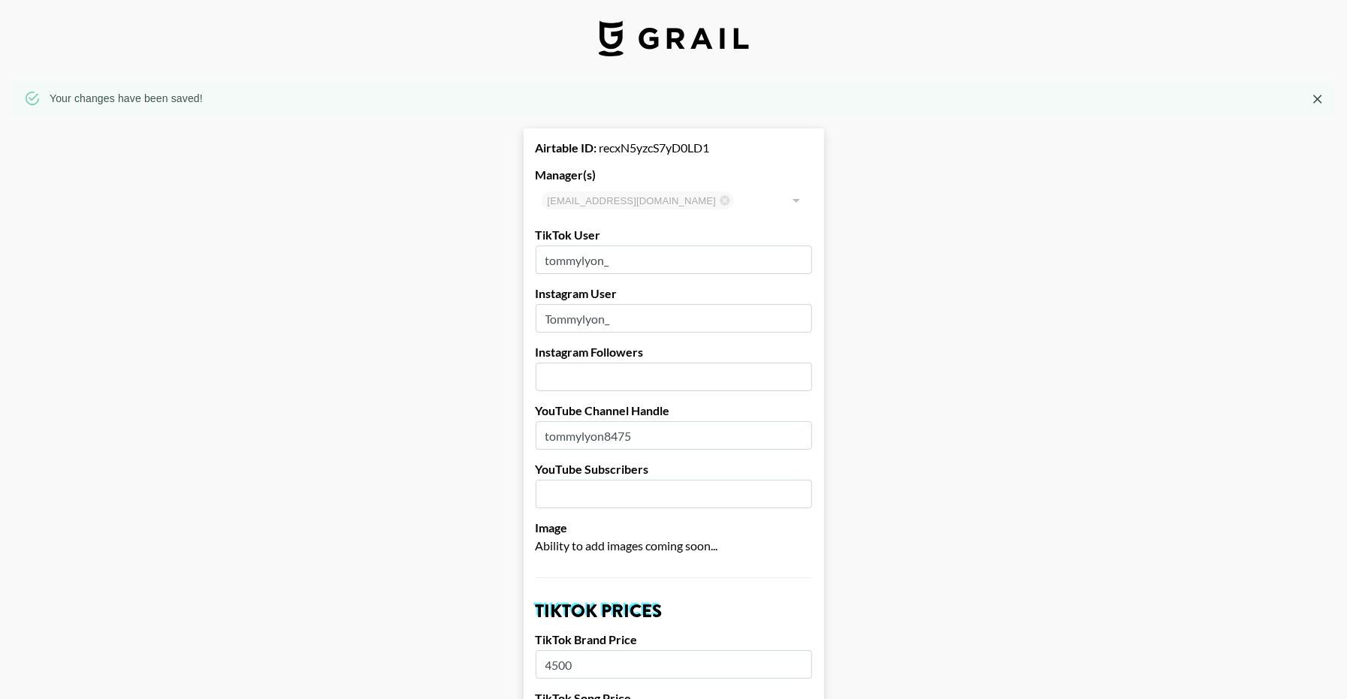
scroll to position [0, 1]
